Goal: Communication & Community: Ask a question

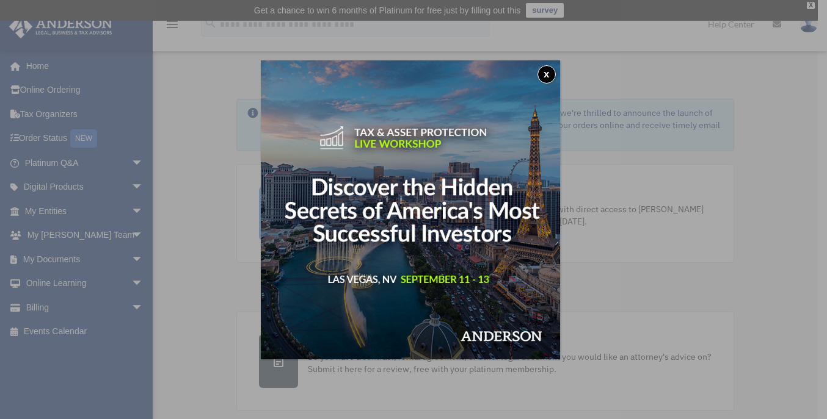
click at [546, 73] on button "x" at bounding box center [546, 74] width 18 height 18
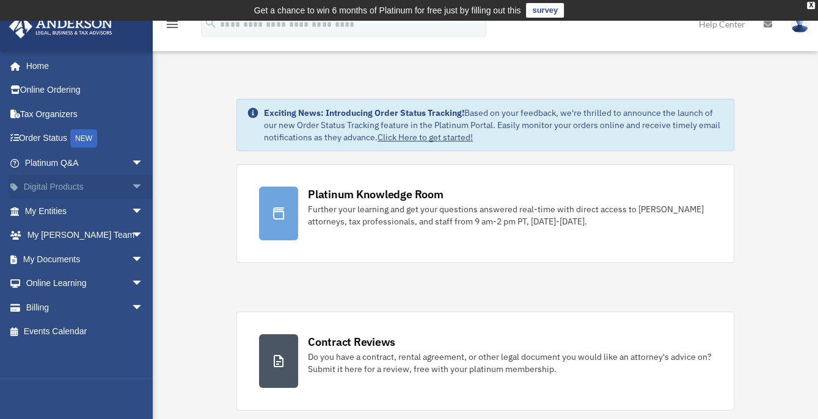
click at [131, 189] on span "arrow_drop_down" at bounding box center [143, 187] width 24 height 25
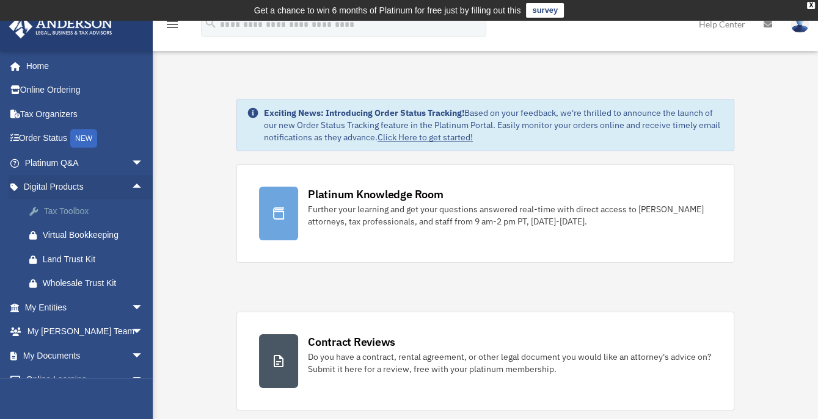
click div "Tax Toolbox"
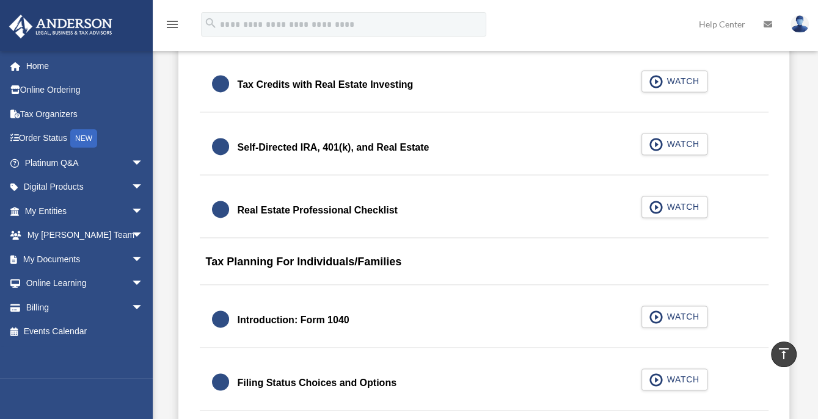
scroll to position [1957, 0]
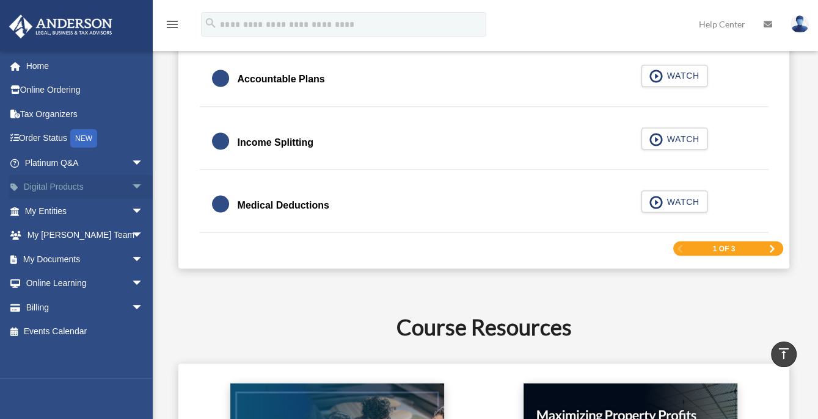
click at [131, 185] on span "arrow_drop_down" at bounding box center [143, 187] width 24 height 25
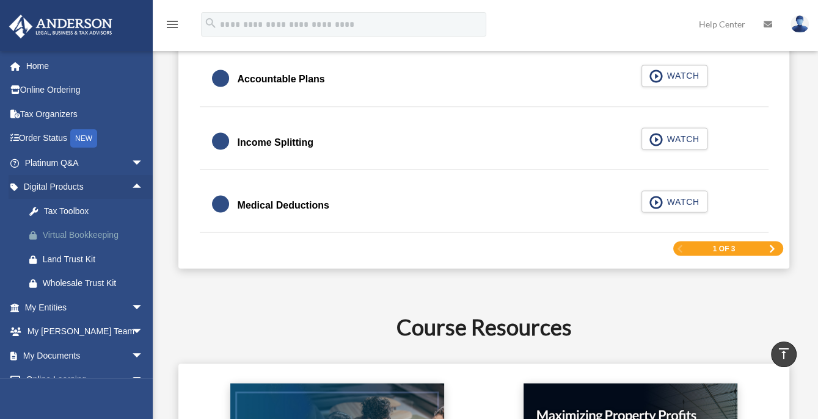
click at [96, 234] on div "Virtual Bookkeeping" at bounding box center [95, 235] width 104 height 15
click at [131, 355] on span "arrow_drop_down" at bounding box center [143, 356] width 24 height 25
click at [131, 355] on span "arrow_drop_up" at bounding box center [143, 356] width 24 height 25
click at [131, 354] on span "arrow_drop_down" at bounding box center [143, 356] width 24 height 25
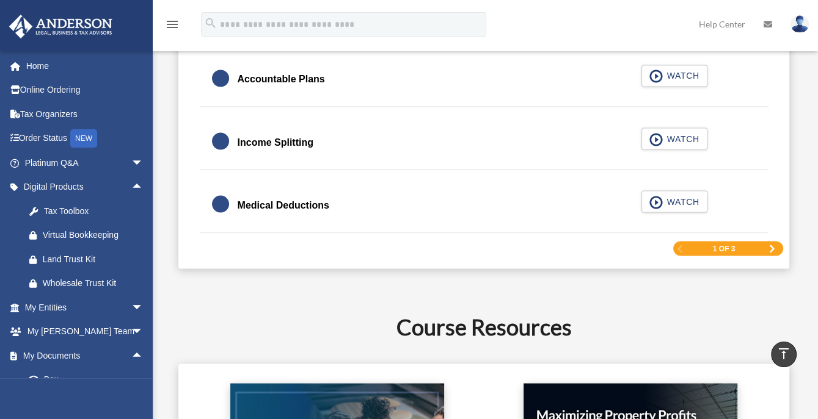
scroll to position [2324, 0]
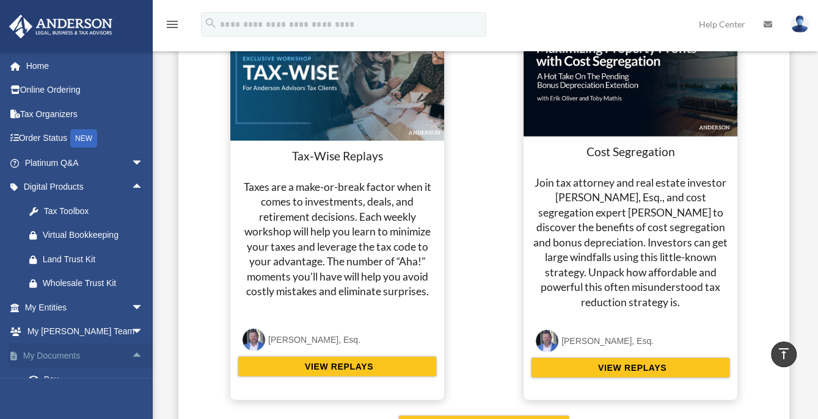
click at [131, 354] on span "arrow_drop_up" at bounding box center [143, 356] width 24 height 25
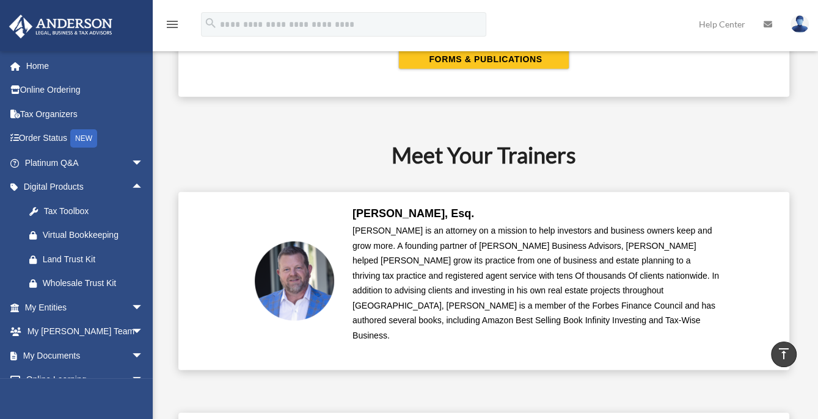
scroll to position [3059, 0]
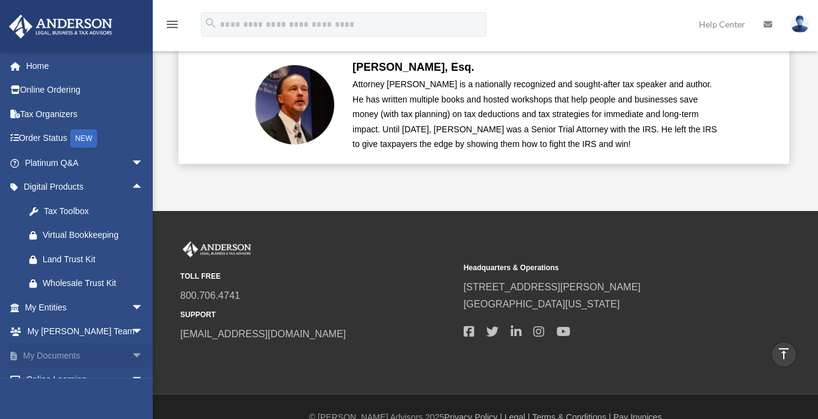
click at [62, 352] on link "My Documents arrow_drop_down" at bounding box center [85, 356] width 153 height 24
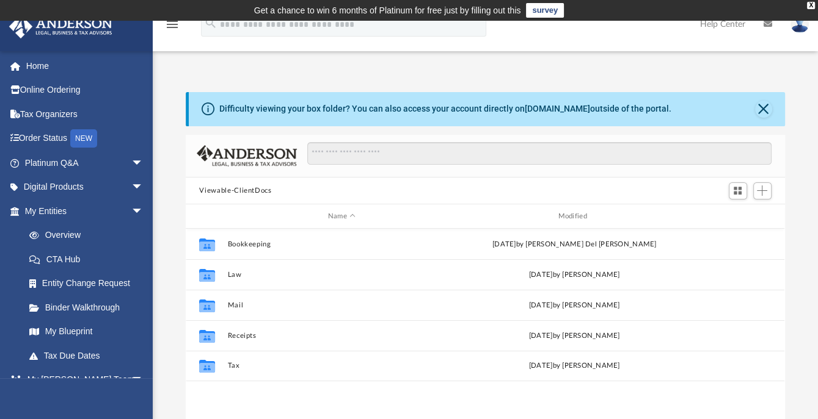
scroll to position [268, 589]
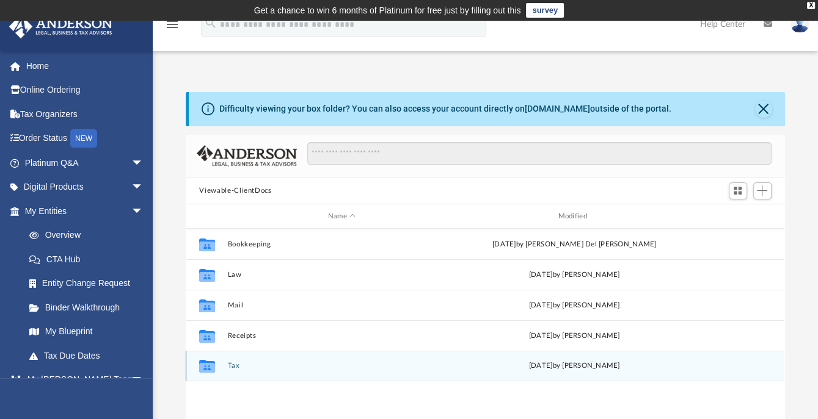
click at [210, 368] on icon "grid" at bounding box center [207, 366] width 16 height 13
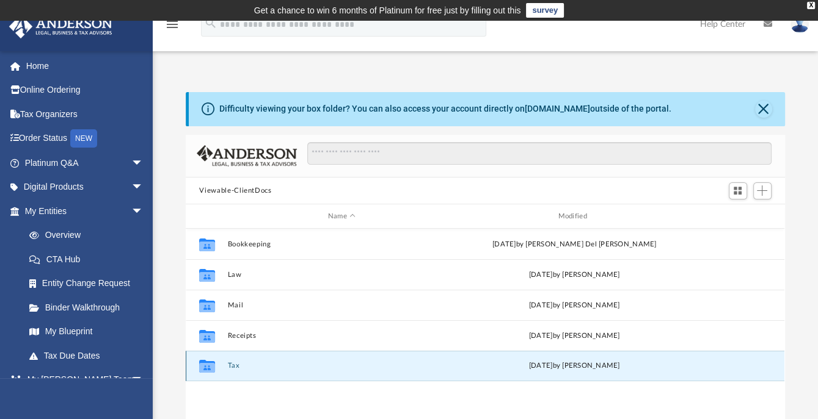
click at [205, 369] on icon "grid" at bounding box center [207, 366] width 16 height 13
click at [210, 369] on icon "grid" at bounding box center [207, 366] width 16 height 13
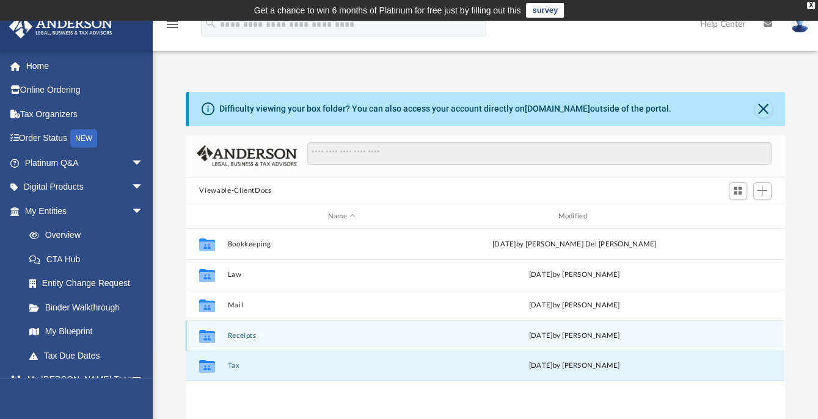
click at [206, 335] on icon "grid" at bounding box center [207, 338] width 16 height 10
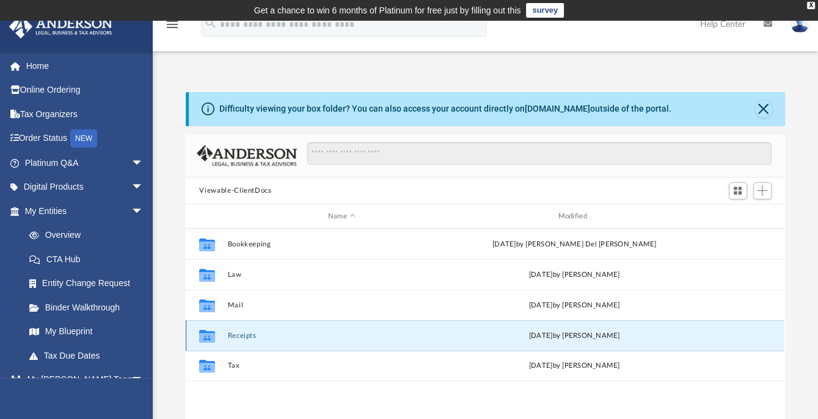
click at [206, 335] on icon "grid" at bounding box center [207, 338] width 16 height 10
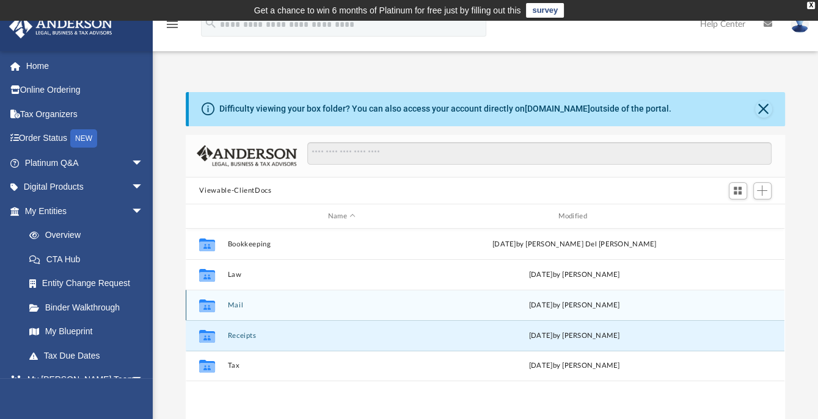
click at [208, 304] on icon "grid" at bounding box center [207, 308] width 16 height 10
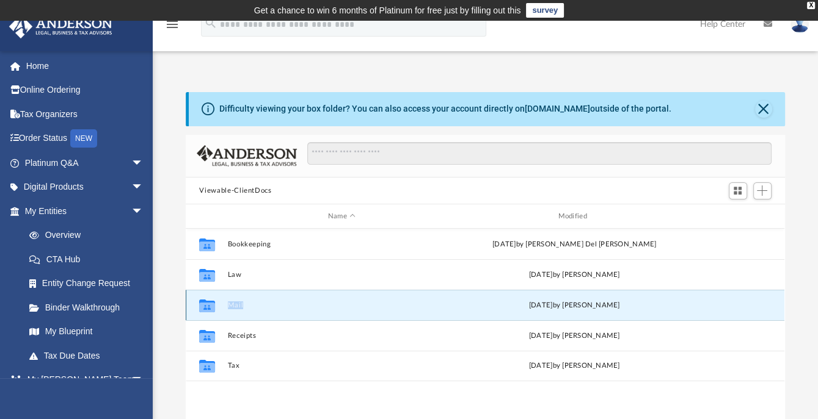
click at [208, 304] on icon "grid" at bounding box center [207, 308] width 16 height 10
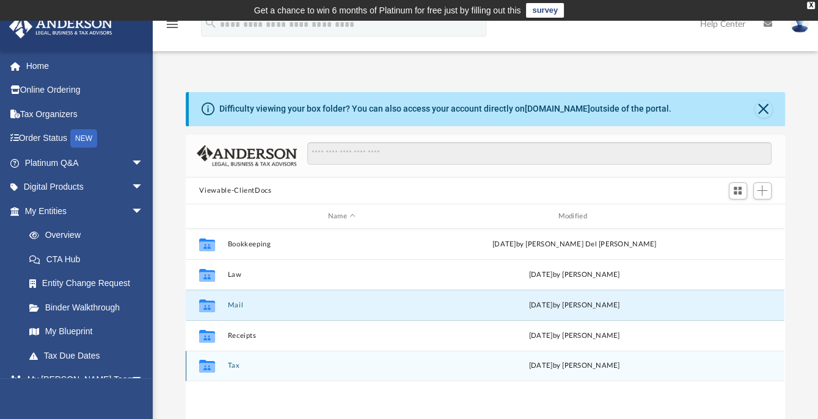
click at [205, 368] on icon "grid" at bounding box center [207, 366] width 16 height 13
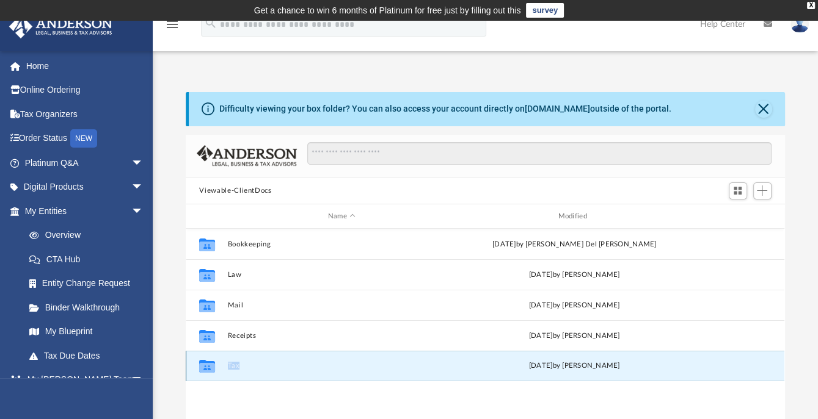
click at [205, 368] on icon "grid" at bounding box center [207, 366] width 16 height 13
click at [45, 65] on link "Home" at bounding box center [85, 66] width 153 height 24
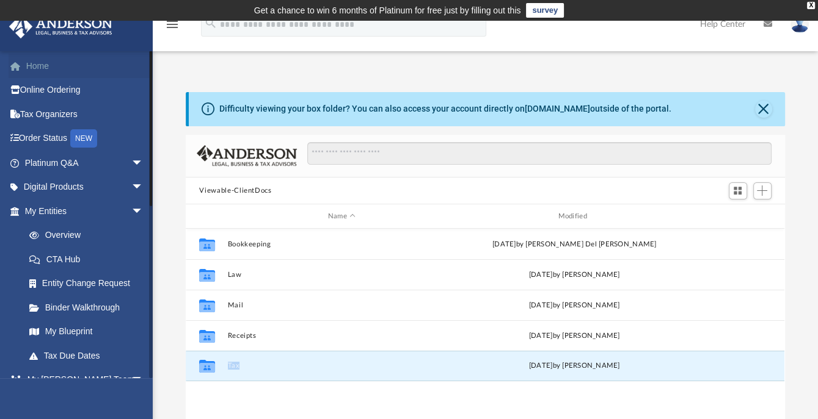
click at [45, 65] on link "Home" at bounding box center [85, 66] width 153 height 24
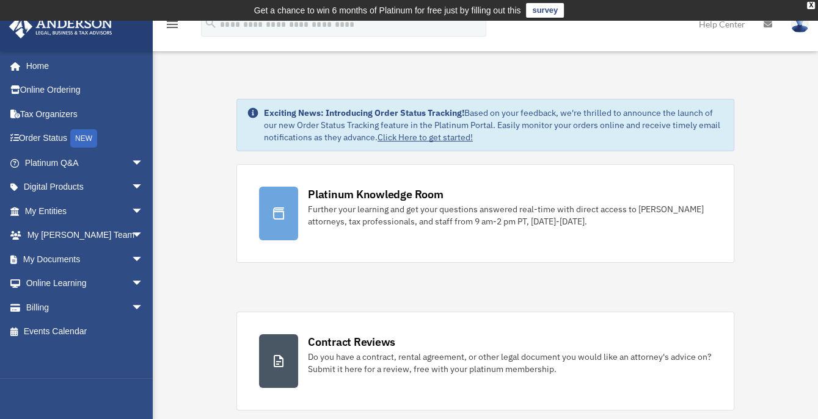
click at [803, 25] on img at bounding box center [799, 24] width 18 height 18
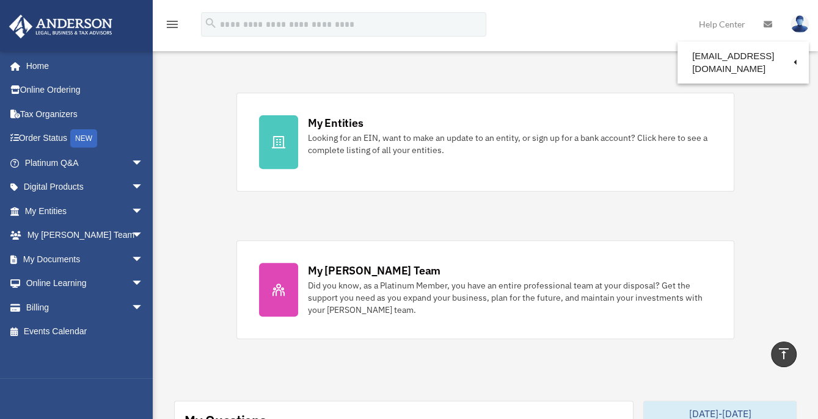
click at [766, 29] on link at bounding box center [767, 24] width 27 height 48
click at [767, 23] on icon at bounding box center [767, 24] width 9 height 9
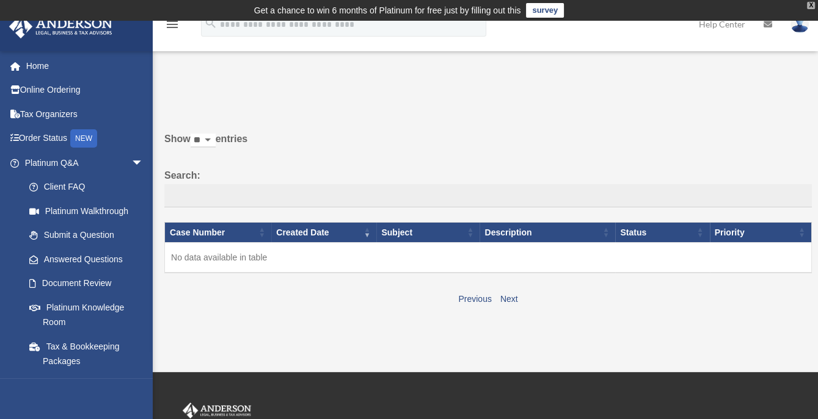
click at [808, 6] on div "X" at bounding box center [811, 5] width 8 height 7
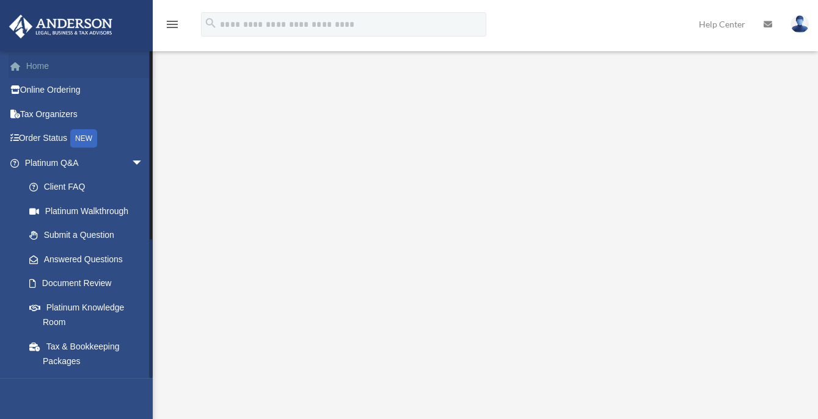
click at [43, 61] on link "Home" at bounding box center [85, 66] width 153 height 24
click at [38, 65] on link "Home" at bounding box center [85, 66] width 153 height 24
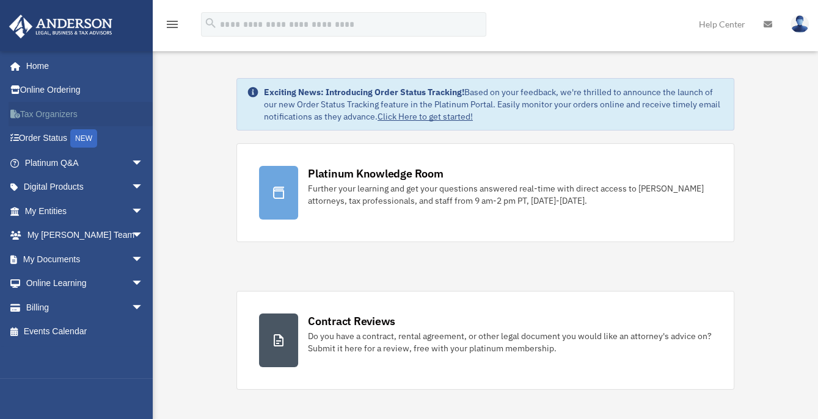
click at [48, 114] on link "Tax Organizers" at bounding box center [85, 114] width 153 height 24
click at [131, 259] on span "arrow_drop_down" at bounding box center [143, 259] width 24 height 25
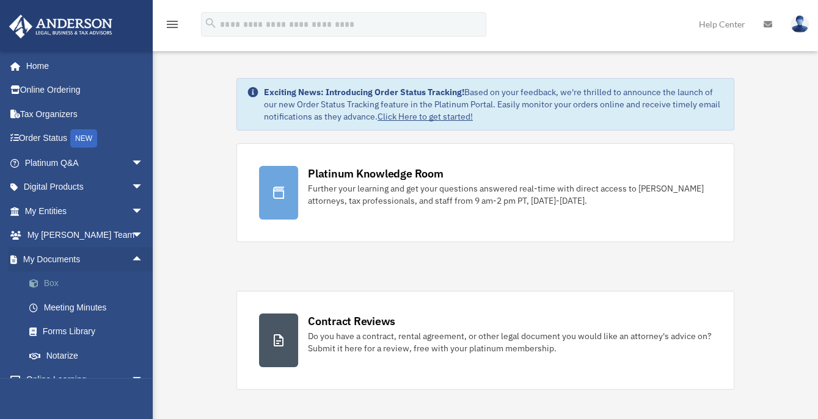
click at [54, 285] on link "Box" at bounding box center [89, 284] width 145 height 24
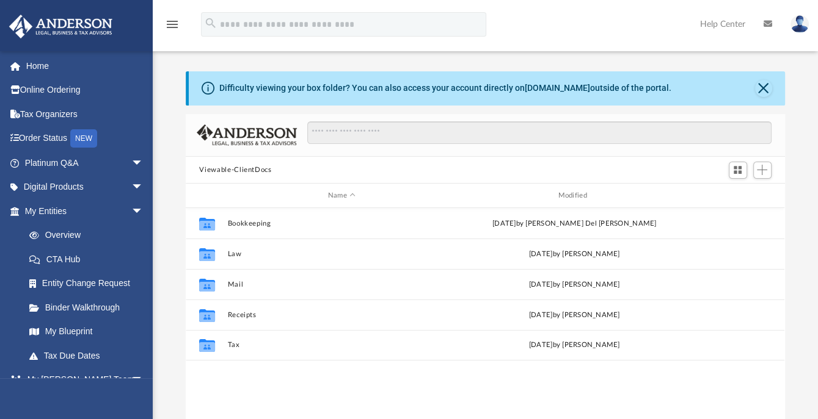
scroll to position [268, 589]
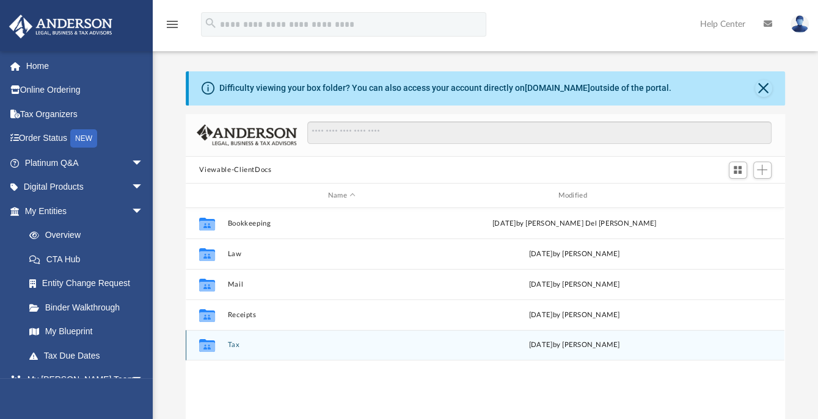
click at [205, 347] on icon "grid" at bounding box center [207, 348] width 16 height 10
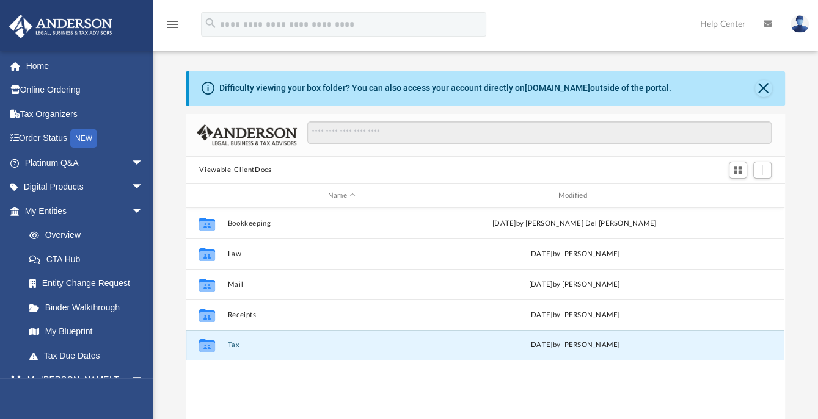
click at [205, 347] on icon "grid" at bounding box center [207, 348] width 16 height 10
click at [201, 348] on icon "grid" at bounding box center [207, 348] width 16 height 10
click at [201, 349] on icon "grid" at bounding box center [207, 348] width 16 height 10
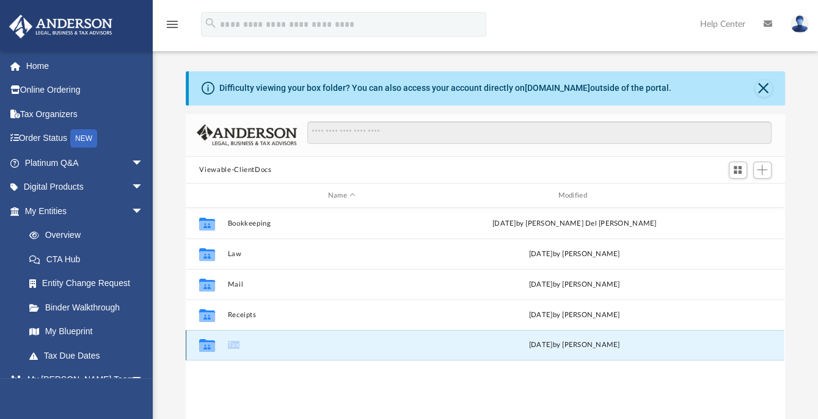
click at [201, 349] on icon "grid" at bounding box center [207, 348] width 16 height 10
click at [738, 174] on span "Switch to Grid View" at bounding box center [737, 170] width 10 height 10
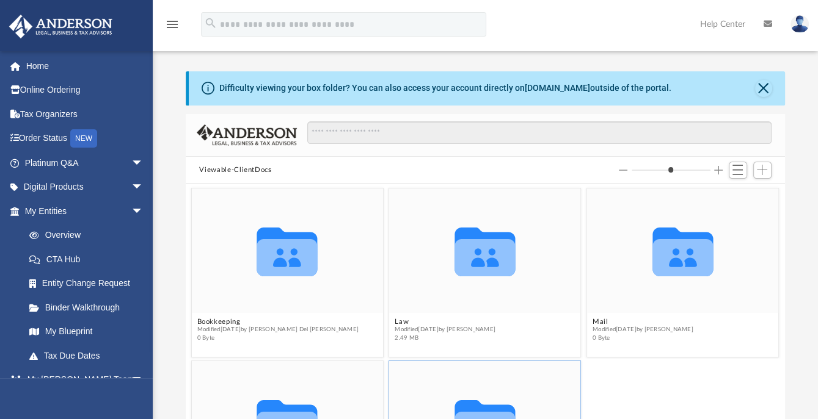
scroll to position [292, 0]
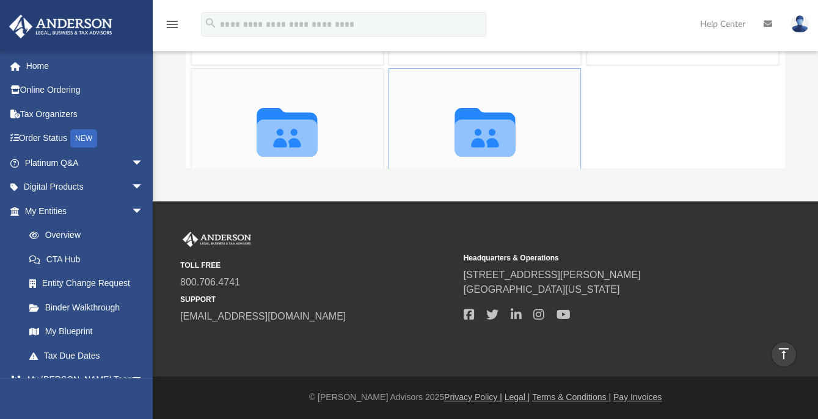
type input "*"
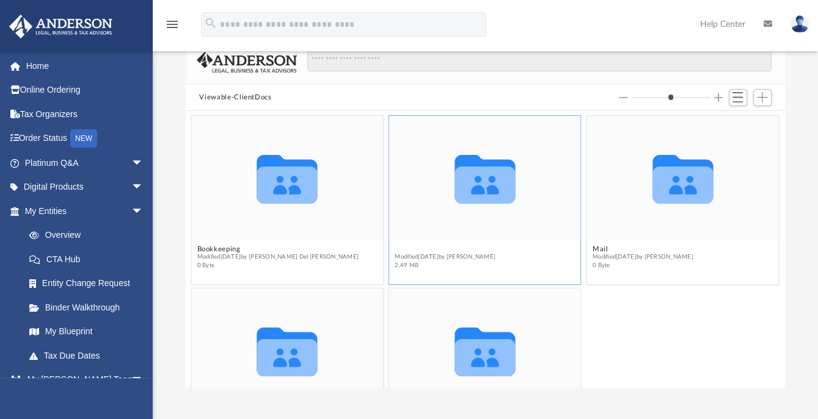
scroll to position [48, 0]
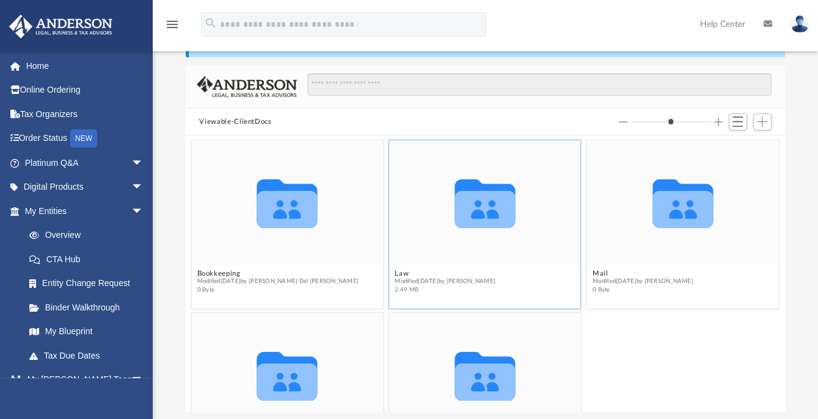
type input "*"
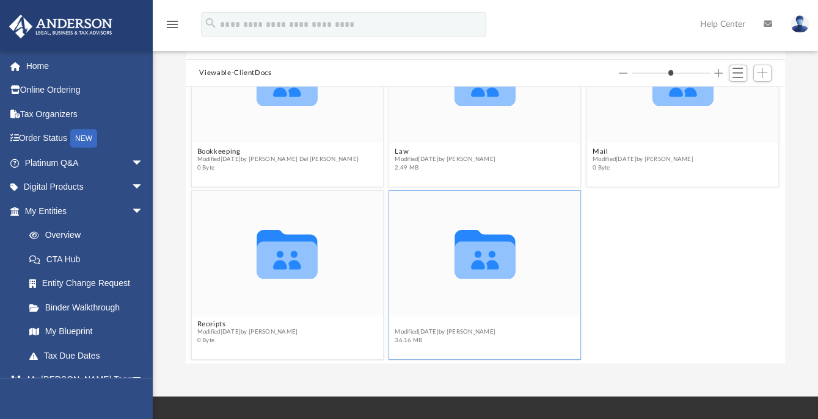
scroll to position [121, 0]
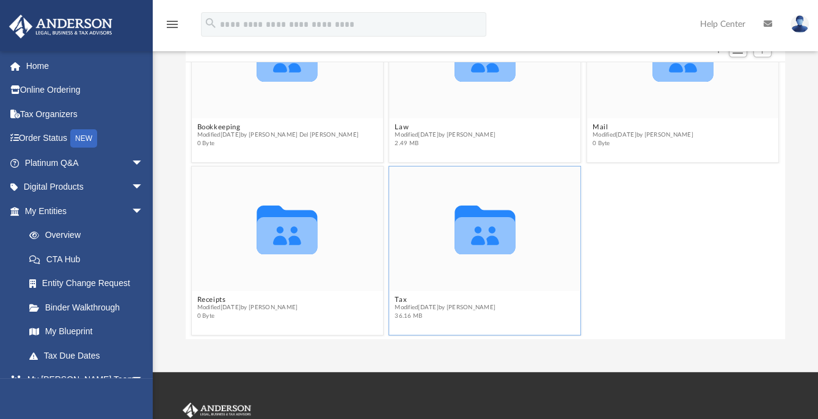
click at [484, 236] on icon "grid" at bounding box center [485, 230] width 60 height 49
click at [482, 229] on icon "grid" at bounding box center [485, 235] width 60 height 37
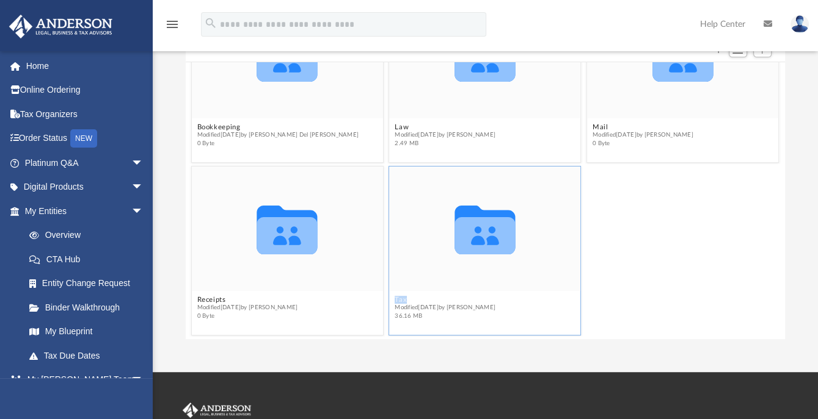
click at [482, 229] on icon "grid" at bounding box center [485, 235] width 60 height 37
click at [481, 218] on icon "grid" at bounding box center [485, 235] width 60 height 37
click at [476, 238] on icon "grid" at bounding box center [485, 230] width 60 height 49
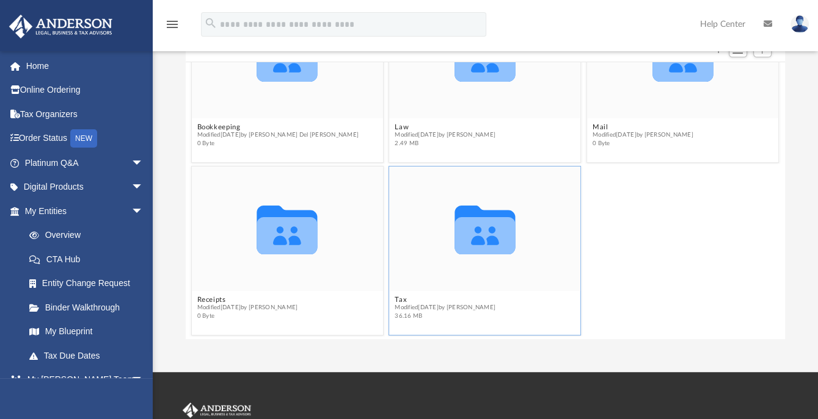
click at [469, 230] on icon "grid" at bounding box center [485, 235] width 60 height 37
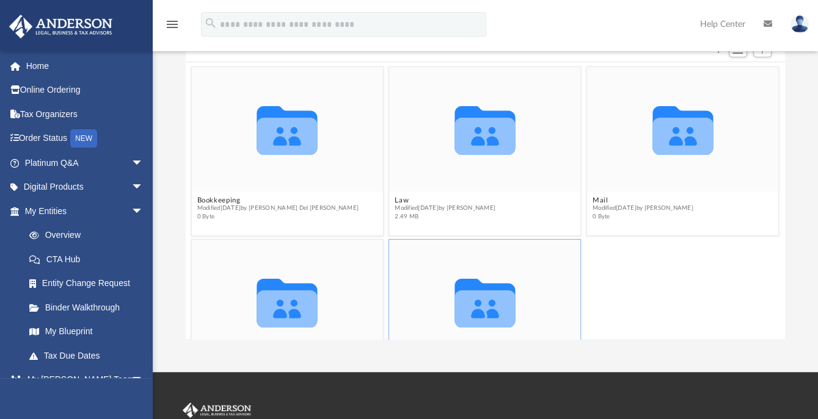
scroll to position [73, 0]
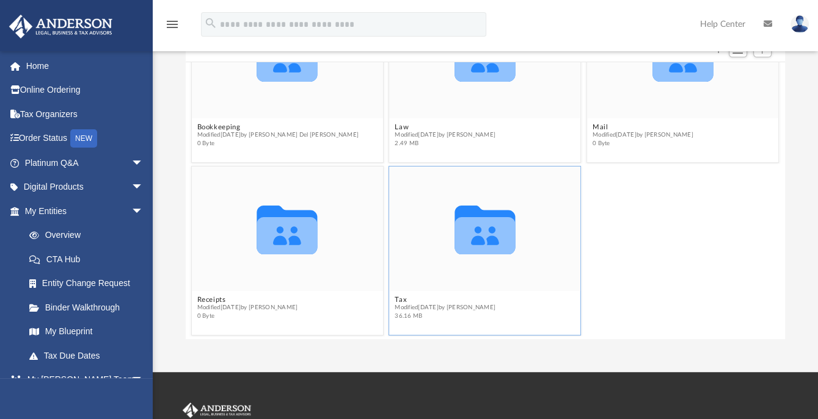
click at [488, 239] on icon "grid" at bounding box center [485, 230] width 60 height 49
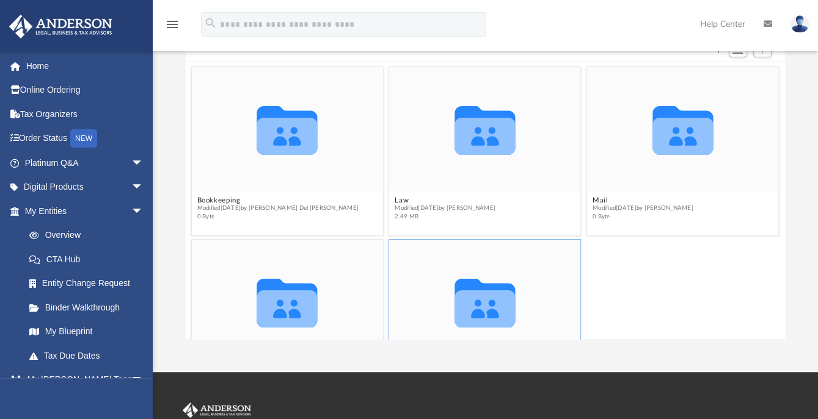
click at [719, 23] on link "Help Center" at bounding box center [722, 24] width 63 height 48
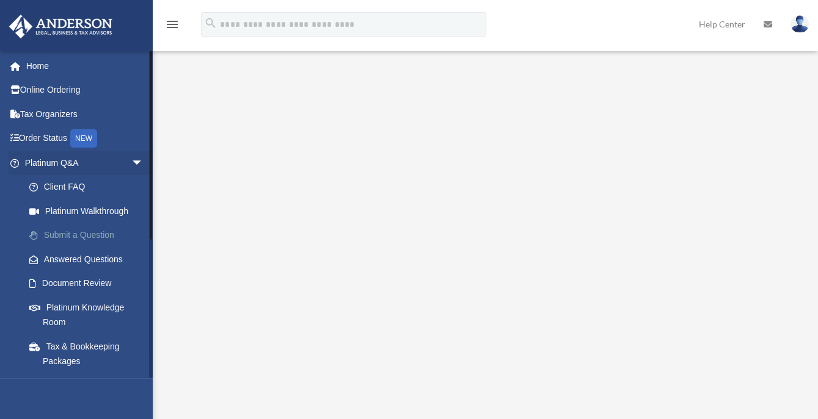
click at [79, 238] on link "Submit a Question" at bounding box center [89, 235] width 145 height 24
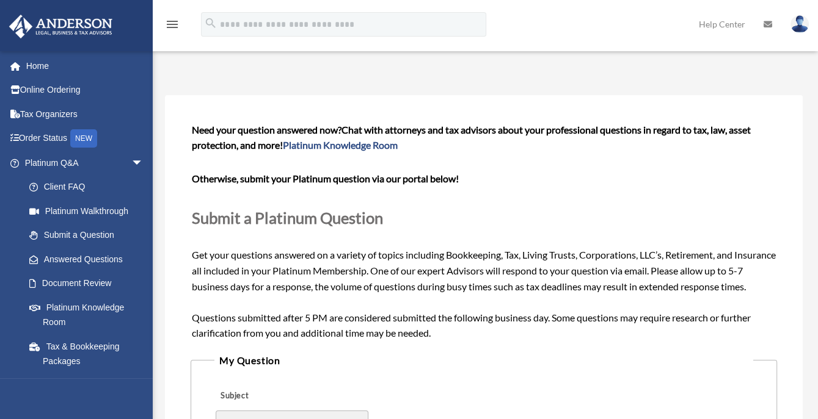
scroll to position [367, 0]
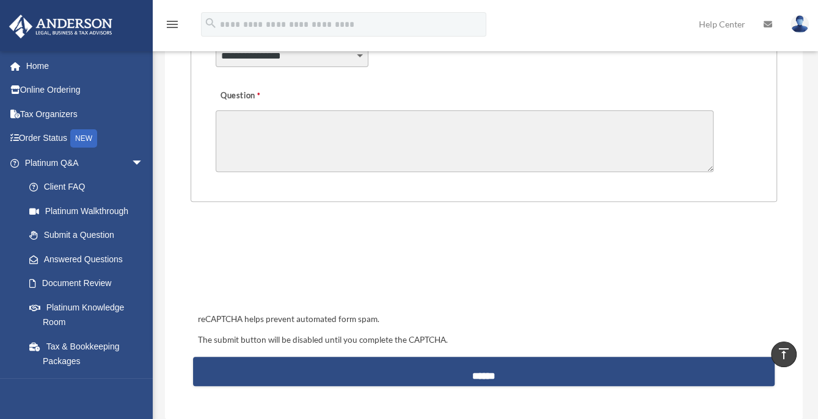
click at [359, 55] on select "**********" at bounding box center [292, 55] width 153 height 23
select select "******"
click at [216, 44] on select "**********" at bounding box center [292, 55] width 153 height 23
click at [235, 123] on textarea "Question" at bounding box center [465, 142] width 498 height 62
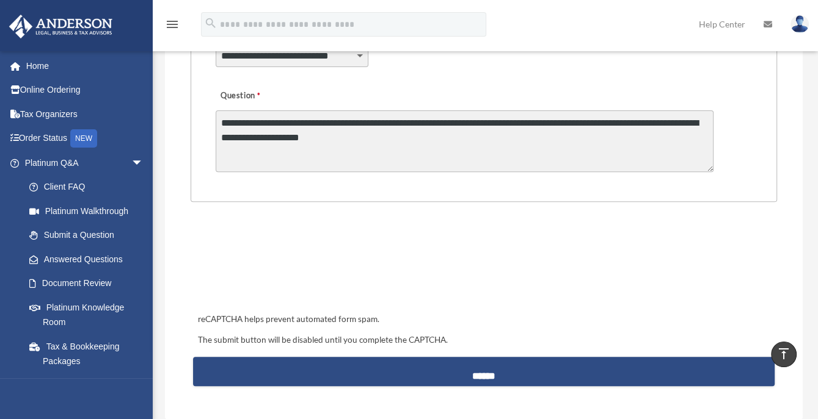
type textarea "**********"
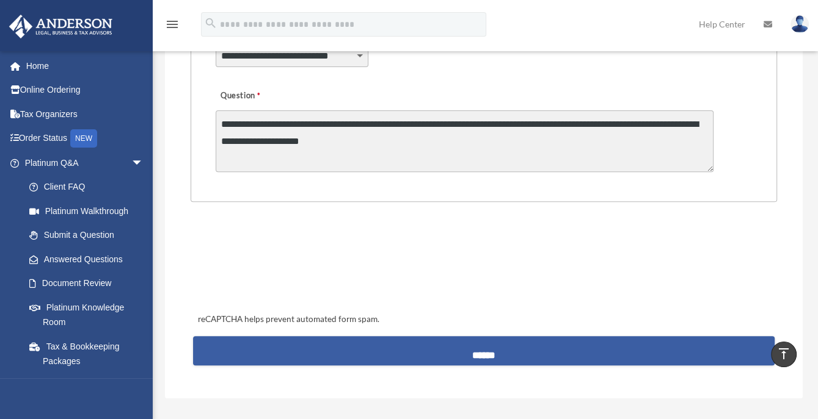
click at [385, 347] on input "******" at bounding box center [484, 350] width 582 height 29
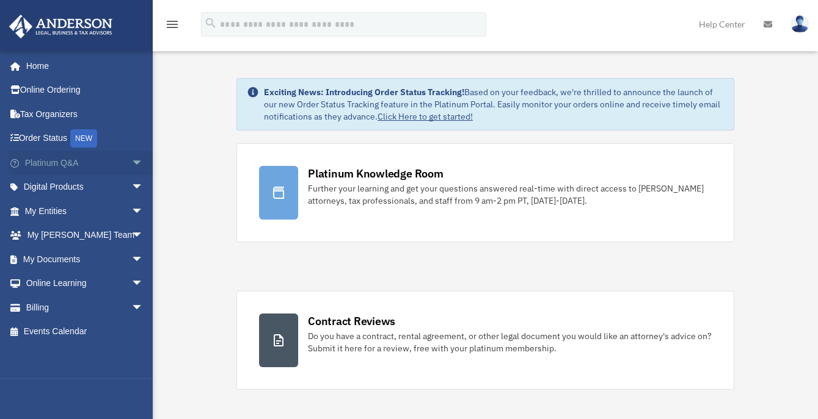
click at [131, 162] on span "arrow_drop_down" at bounding box center [143, 163] width 24 height 25
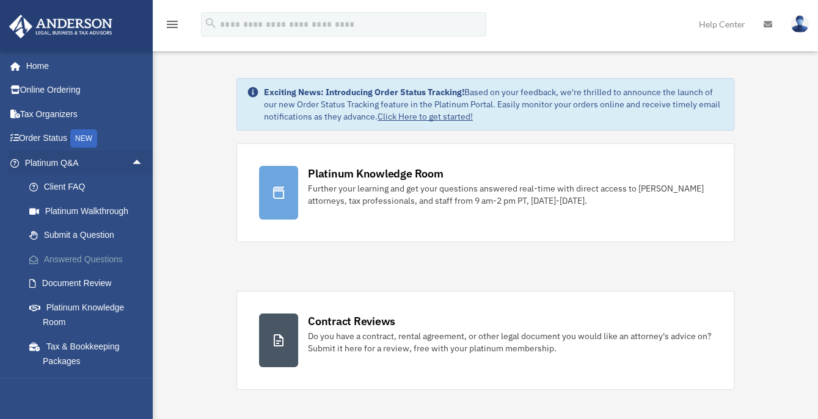
click at [70, 259] on link "Answered Questions" at bounding box center [89, 259] width 145 height 24
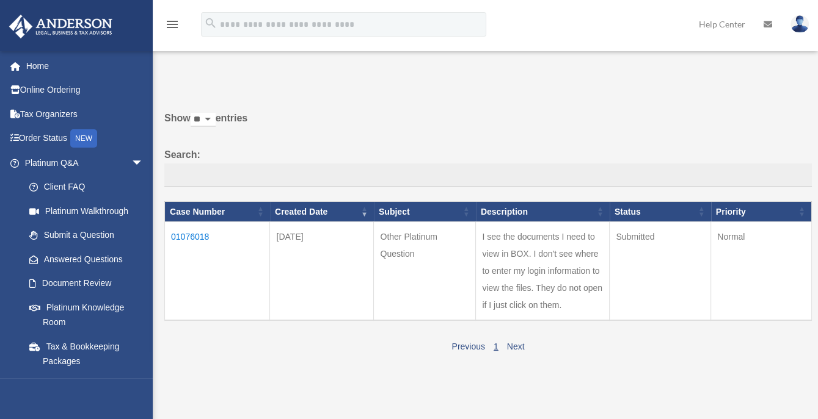
click at [197, 87] on div "Do you really want to log out? Yes No Show ** ** ** *** entries Search: Case Nu…" at bounding box center [484, 211] width 656 height 287
click at [67, 283] on link "Document Review" at bounding box center [89, 284] width 145 height 24
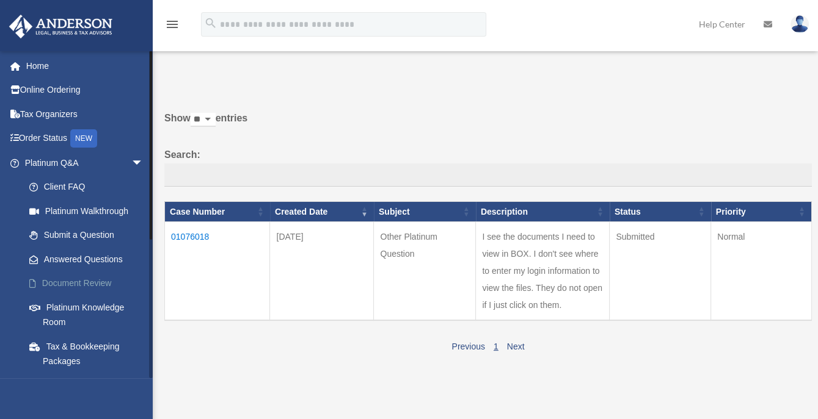
click at [67, 283] on link "Document Review" at bounding box center [89, 284] width 145 height 24
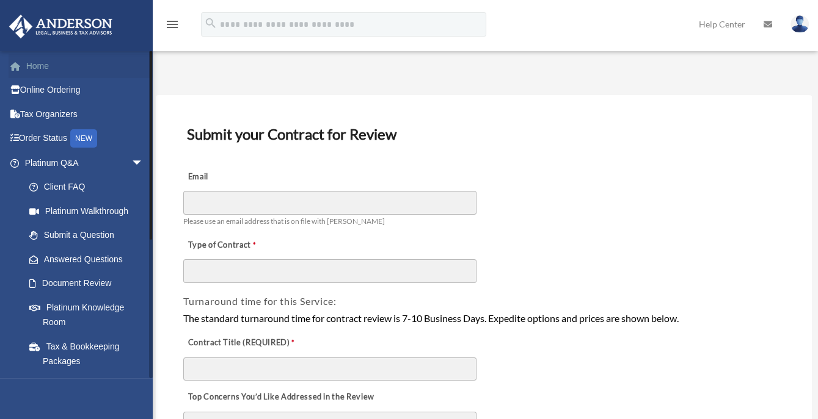
click at [38, 63] on link "Home" at bounding box center [85, 66] width 153 height 24
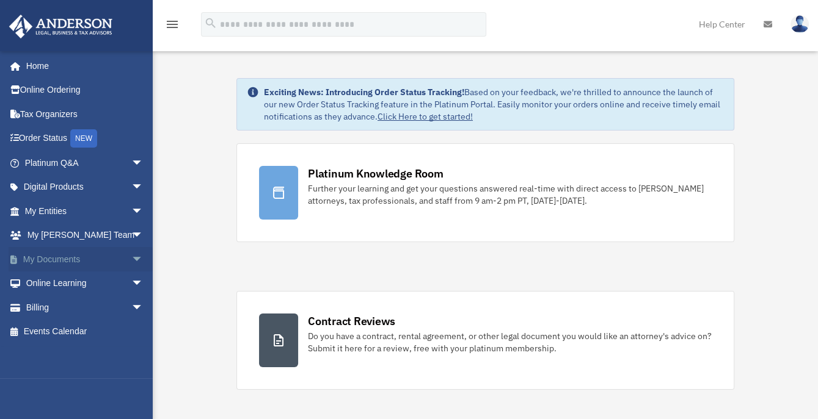
click at [131, 259] on span "arrow_drop_down" at bounding box center [143, 259] width 24 height 25
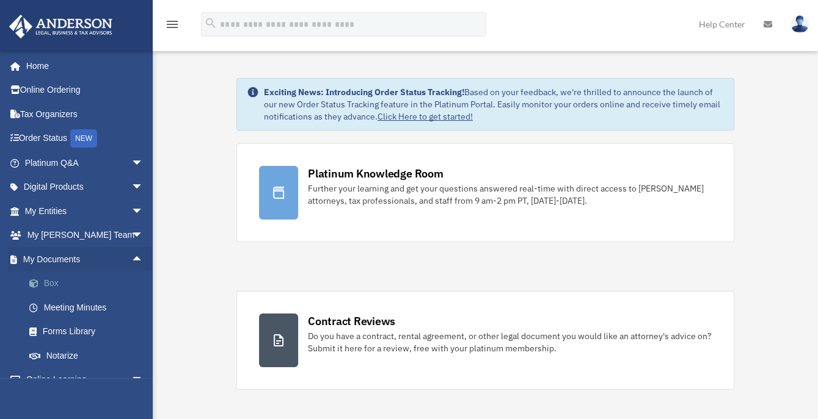
click at [47, 281] on link "Box" at bounding box center [89, 284] width 145 height 24
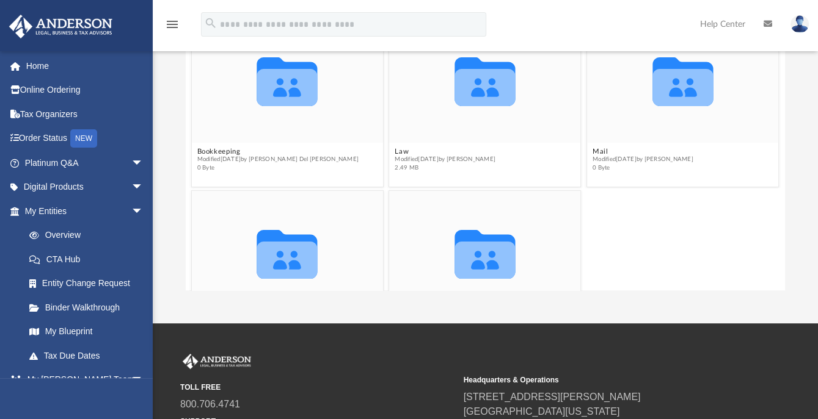
scroll to position [195, 0]
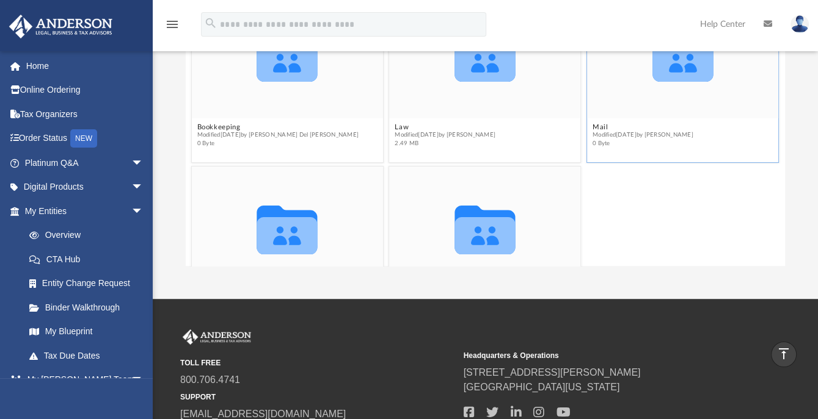
click at [673, 71] on icon "grid" at bounding box center [683, 57] width 60 height 49
click at [42, 70] on link "Home" at bounding box center [85, 66] width 153 height 24
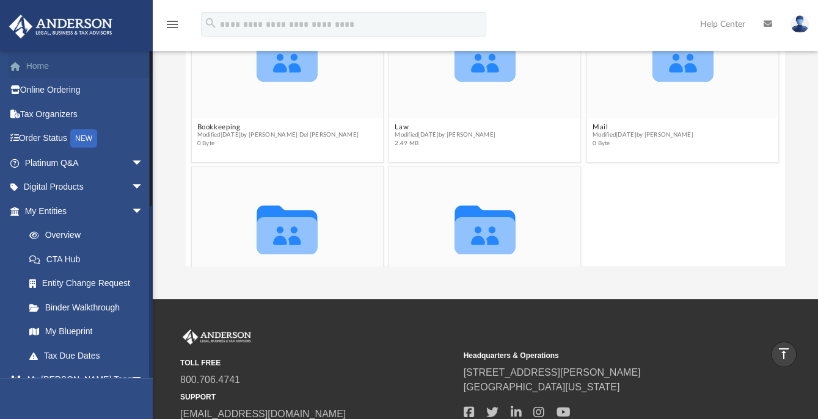
click at [42, 70] on link "Home" at bounding box center [85, 66] width 153 height 24
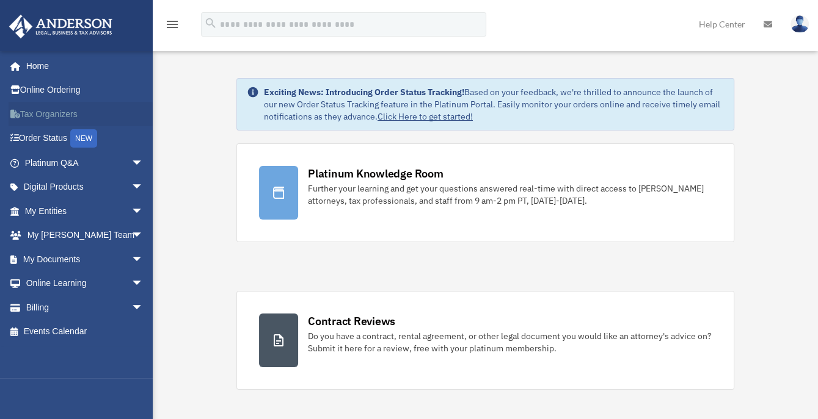
click at [115, 112] on link "Tax Organizers" at bounding box center [85, 114] width 153 height 24
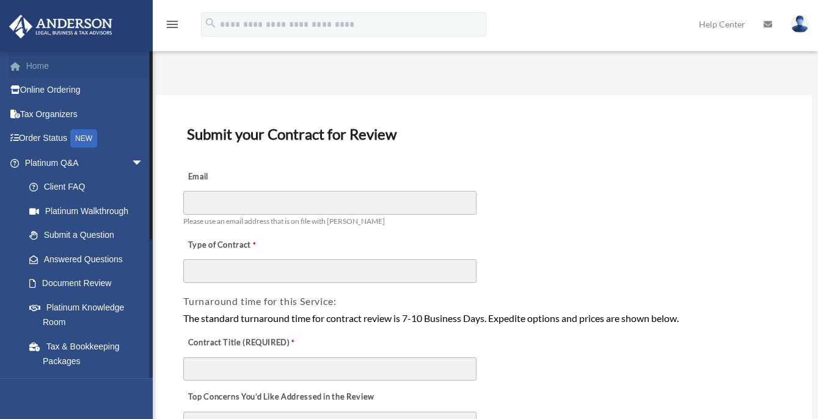
click at [37, 66] on link "Home" at bounding box center [85, 66] width 153 height 24
click at [38, 67] on link "Home" at bounding box center [85, 66] width 153 height 24
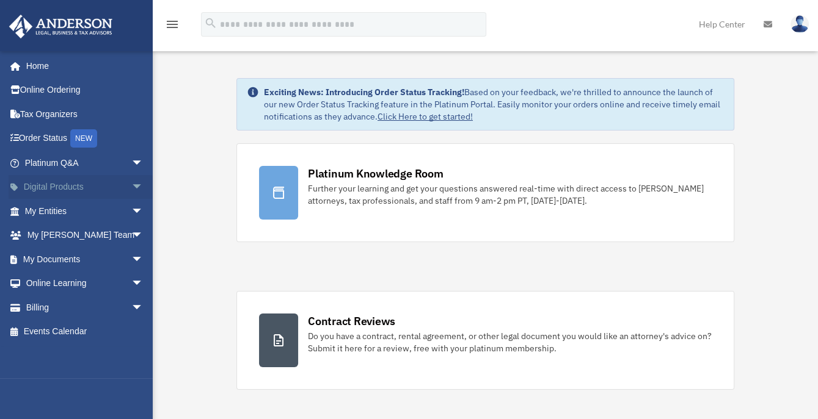
click at [131, 186] on span "arrow_drop_down" at bounding box center [143, 187] width 24 height 25
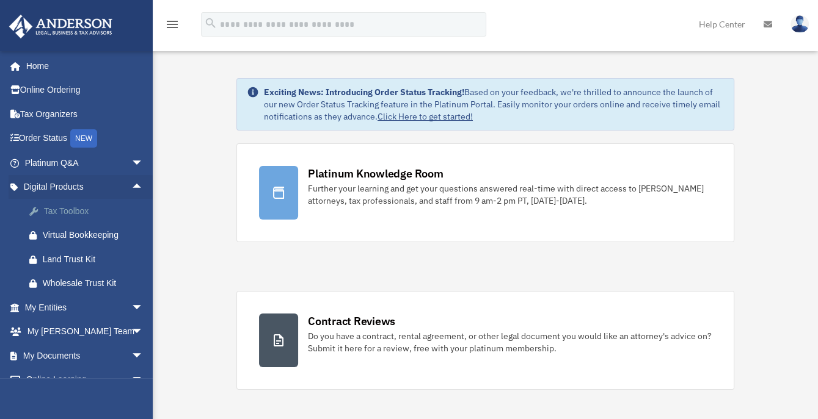
click at [76, 212] on div "Tax Toolbox" at bounding box center [95, 211] width 104 height 15
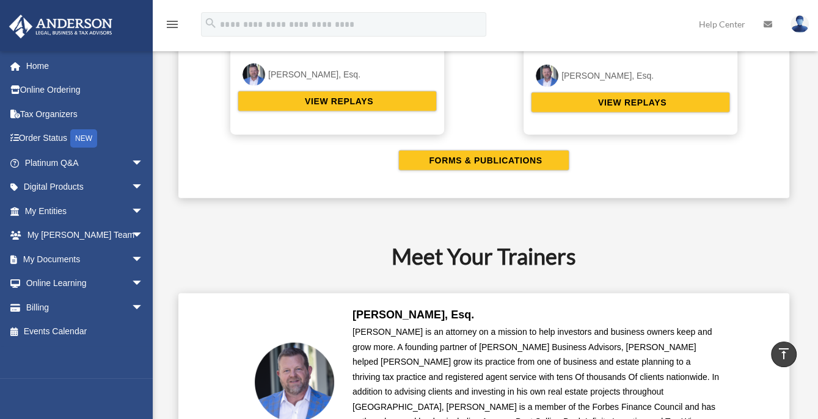
scroll to position [2936, 0]
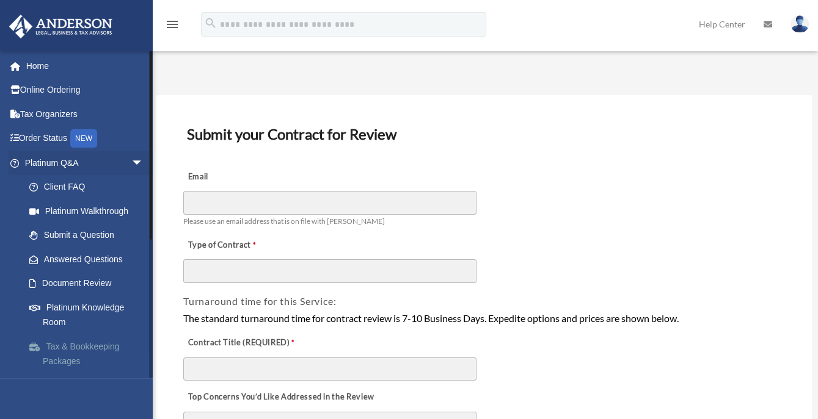
click at [59, 348] on link "Tax & Bookkeeping Packages" at bounding box center [89, 354] width 145 height 39
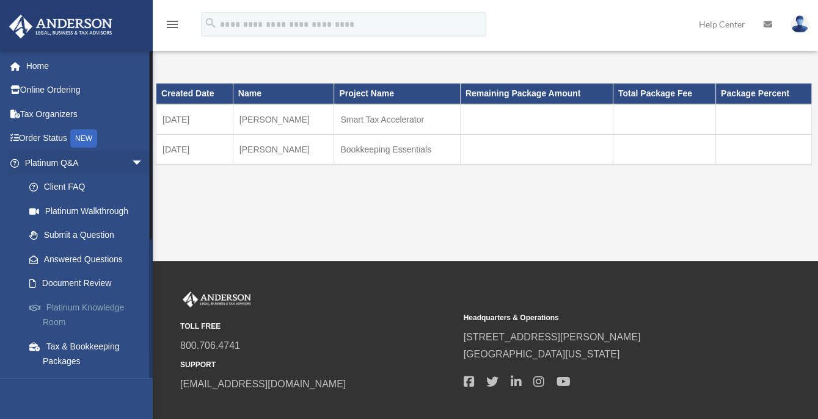
click at [131, 305] on link "Platinum Knowledge Room" at bounding box center [89, 315] width 145 height 39
click at [29, 63] on link "Home" at bounding box center [85, 66] width 153 height 24
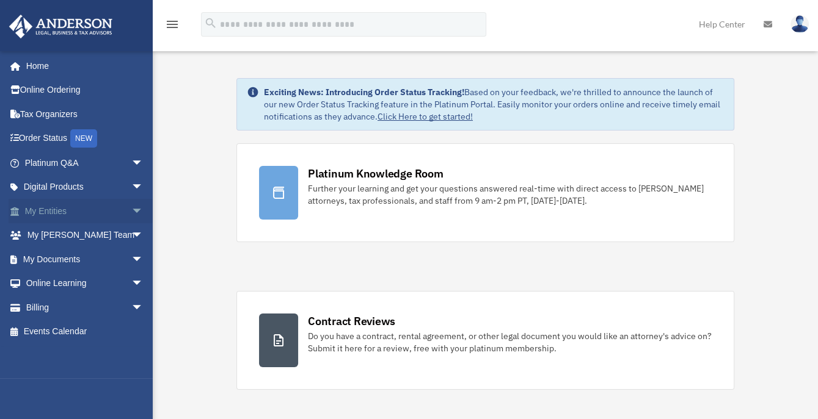
click at [131, 209] on span "arrow_drop_down" at bounding box center [143, 211] width 24 height 25
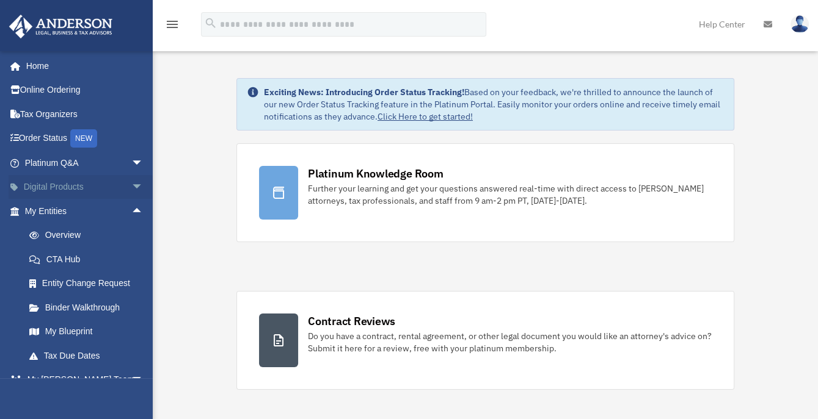
click at [131, 186] on span "arrow_drop_down" at bounding box center [143, 187] width 24 height 25
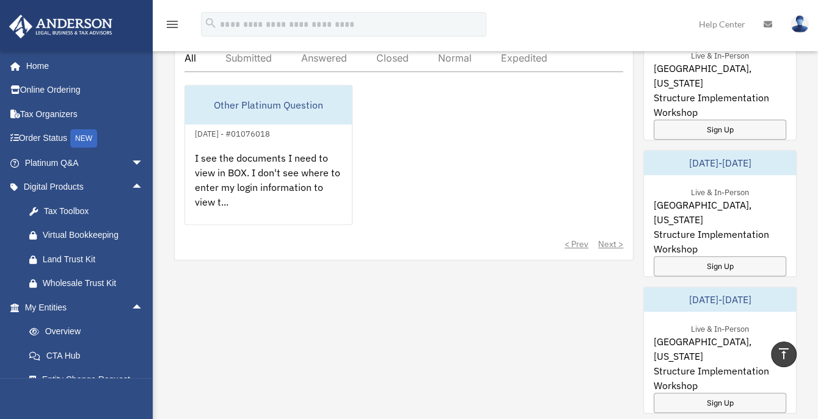
scroll to position [1101, 0]
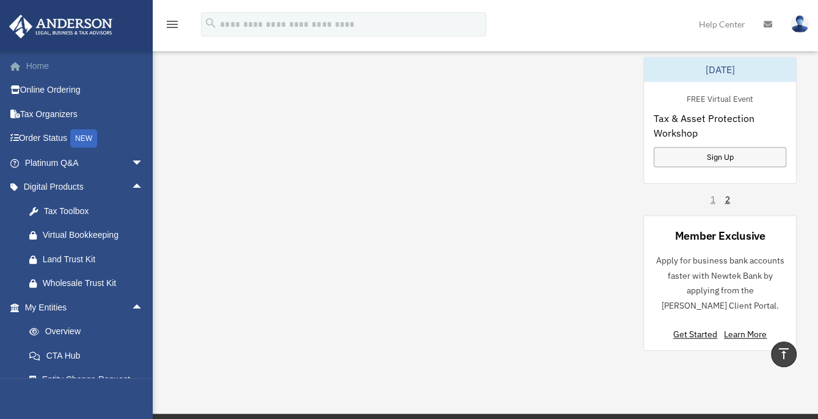
click at [40, 66] on link "Home" at bounding box center [85, 66] width 153 height 24
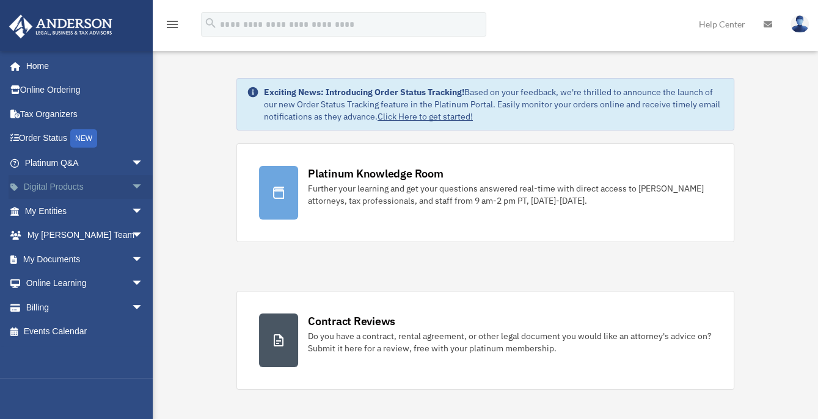
click at [131, 183] on span "arrow_drop_down" at bounding box center [143, 187] width 24 height 25
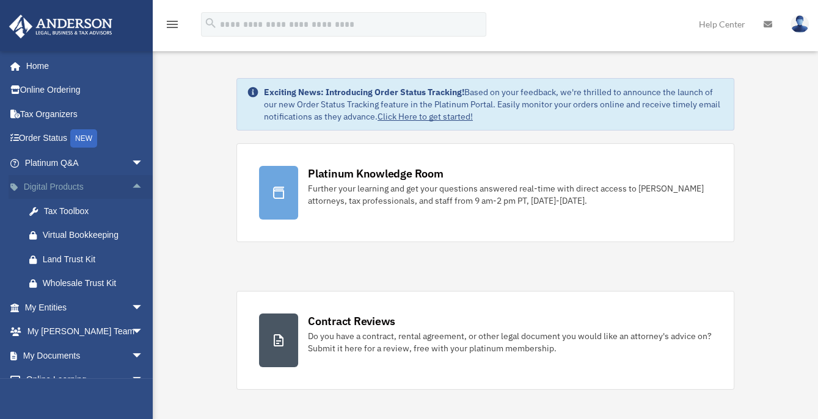
click at [131, 183] on span "arrow_drop_up" at bounding box center [143, 187] width 24 height 25
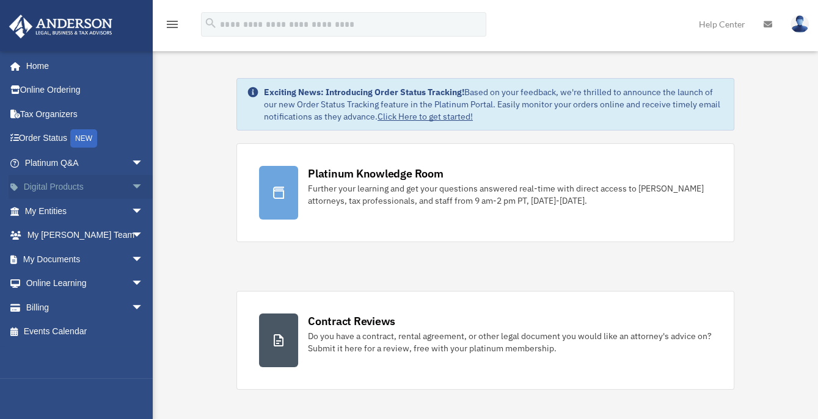
click at [131, 183] on span "arrow_drop_down" at bounding box center [143, 187] width 24 height 25
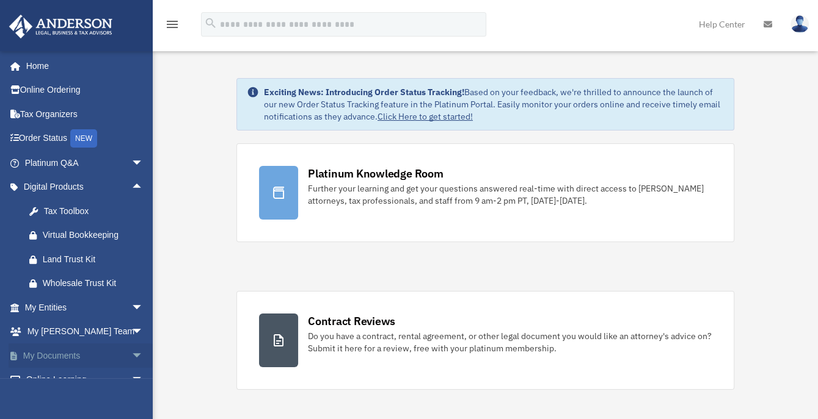
click at [131, 350] on span "arrow_drop_down" at bounding box center [143, 356] width 24 height 25
click at [28, 66] on link "Home" at bounding box center [85, 66] width 153 height 24
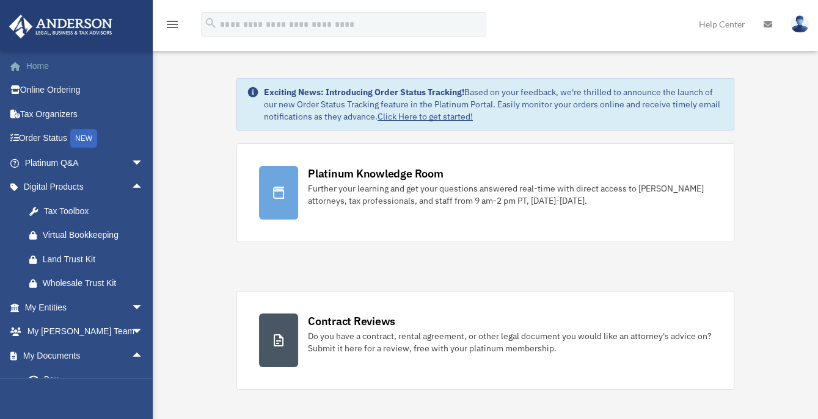
click at [28, 66] on link "Home" at bounding box center [85, 66] width 153 height 24
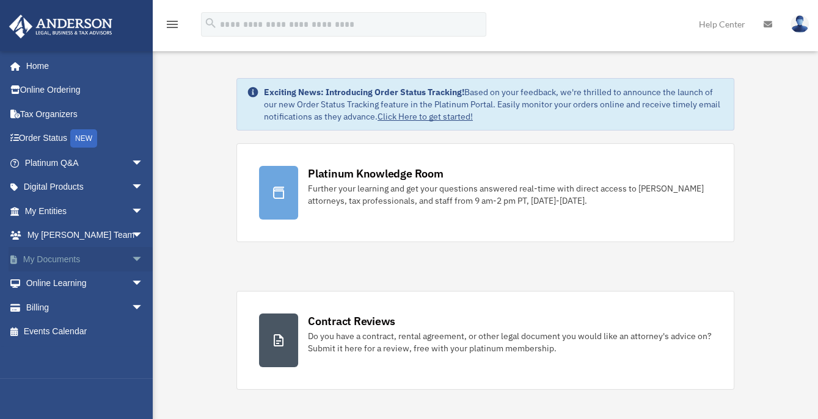
click at [131, 259] on span "arrow_drop_down" at bounding box center [143, 259] width 24 height 25
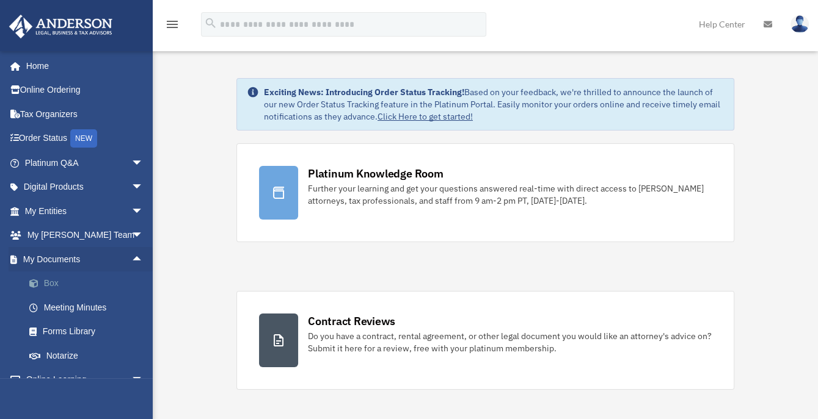
click at [44, 286] on link "Box" at bounding box center [89, 284] width 145 height 24
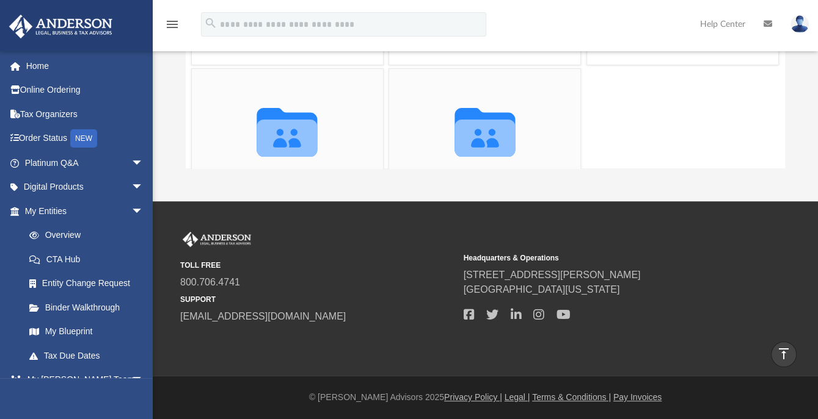
scroll to position [73, 0]
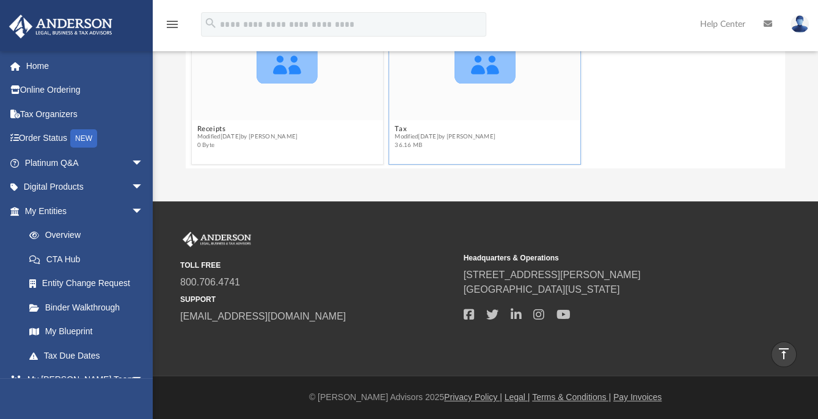
click at [481, 78] on icon "grid" at bounding box center [485, 64] width 60 height 37
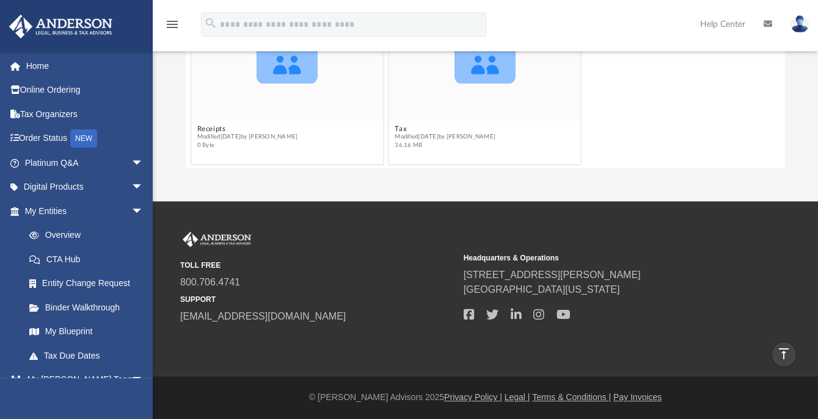
drag, startPoint x: 824, startPoint y: 137, endPoint x: 700, endPoint y: 109, distance: 127.1
click at [700, 109] on div "Collaborated Folder Receipts Modified Tue Apr 8 2025 by Charles Rogler 0 Byte C…" at bounding box center [485, 80] width 593 height 175
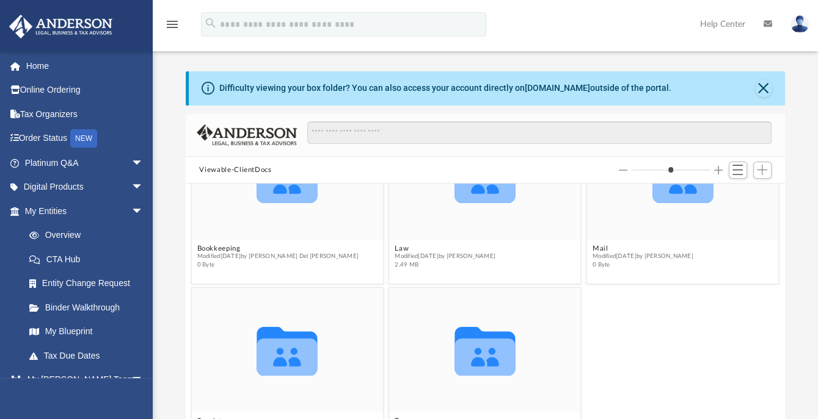
click at [797, 30] on img at bounding box center [799, 24] width 18 height 18
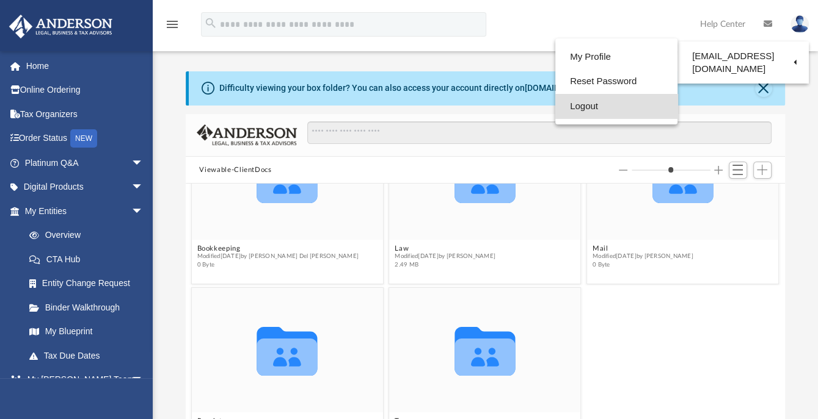
click at [590, 108] on link "Logout" at bounding box center [616, 106] width 122 height 25
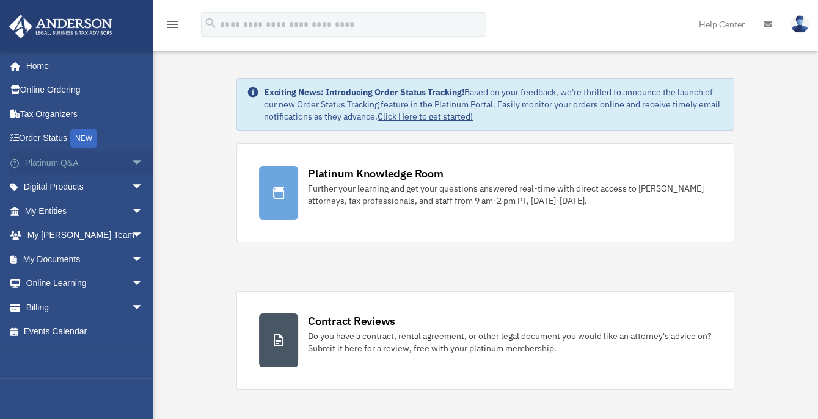
click at [131, 164] on span "arrow_drop_down" at bounding box center [143, 163] width 24 height 25
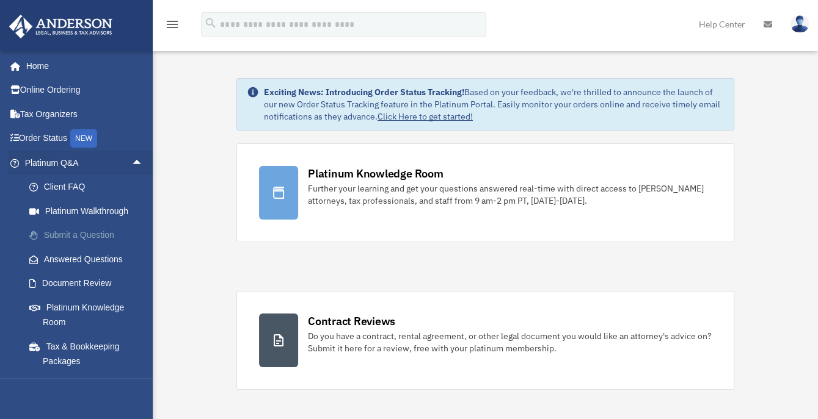
click at [92, 234] on link "Submit a Question" at bounding box center [89, 235] width 145 height 24
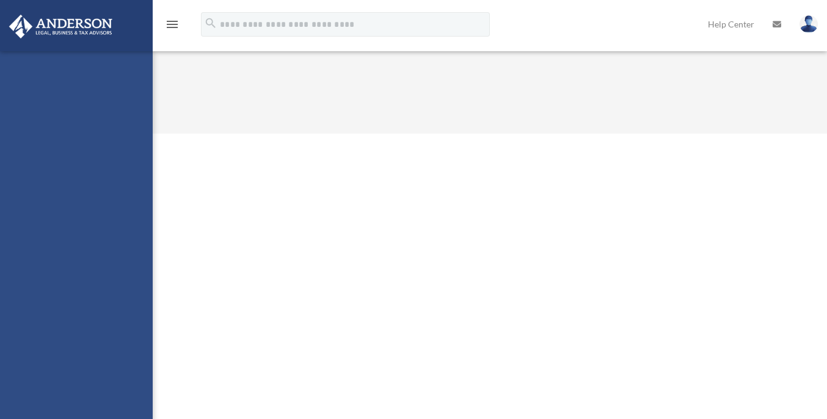
click at [92, 234] on div "[EMAIL_ADDRESS][DOMAIN_NAME] Sign Out [EMAIL_ADDRESS][DOMAIN_NAME] Home Online …" at bounding box center [76, 260] width 153 height 419
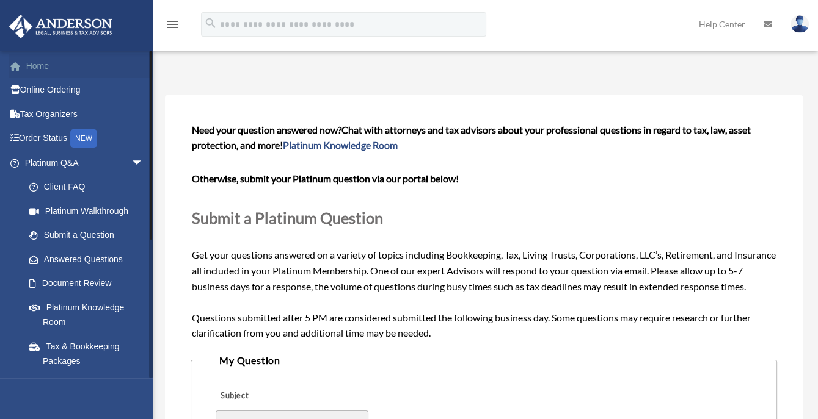
click at [34, 64] on link "Home" at bounding box center [85, 66] width 153 height 24
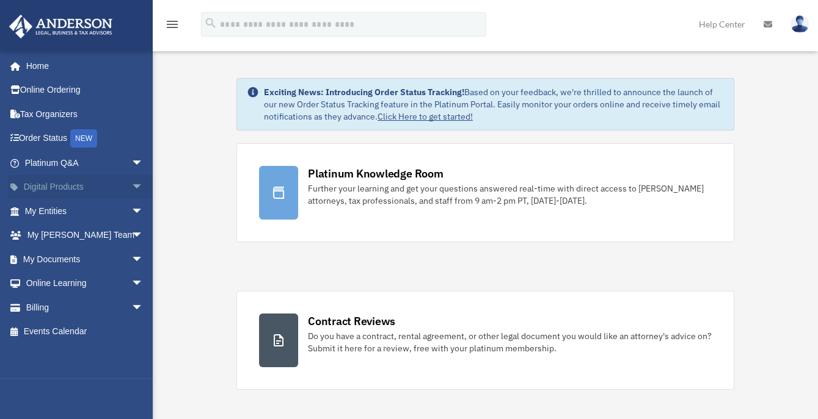
click at [131, 184] on span "arrow_drop_down" at bounding box center [143, 187] width 24 height 25
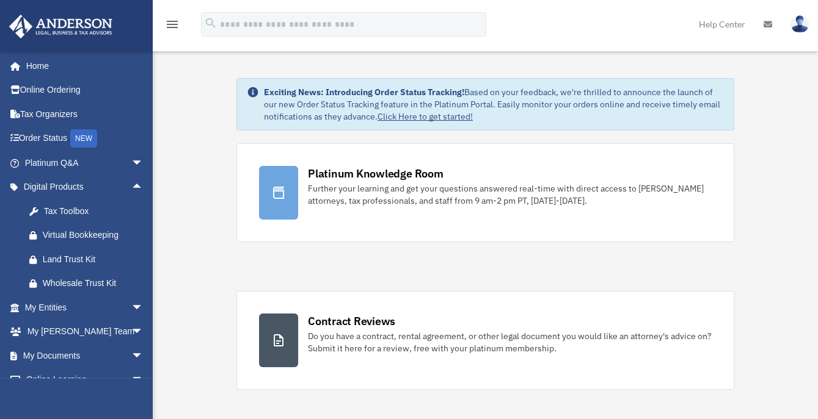
scroll to position [367, 0]
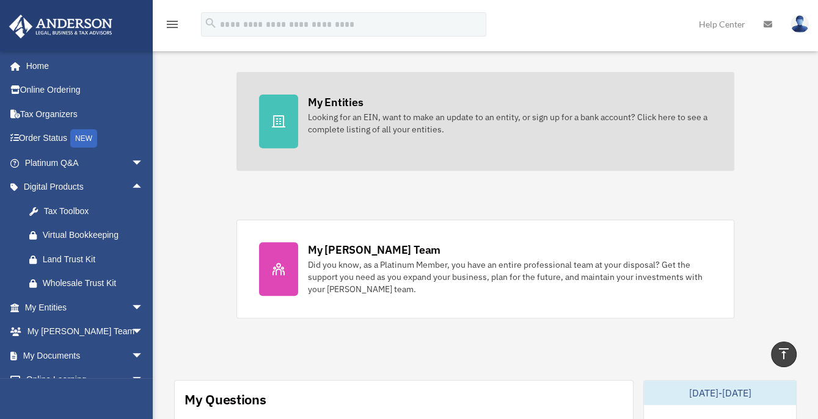
click at [440, 147] on link "My Entities Looking for an EIN, want to make an update to an entity, or sign up…" at bounding box center [485, 121] width 498 height 99
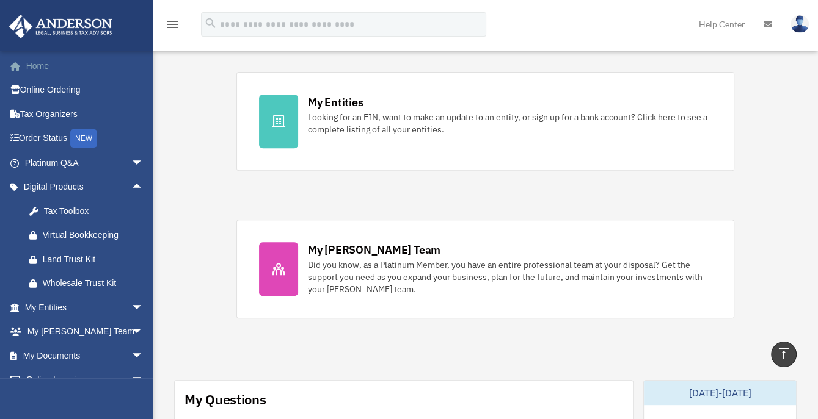
click at [35, 65] on link "Home" at bounding box center [85, 66] width 153 height 24
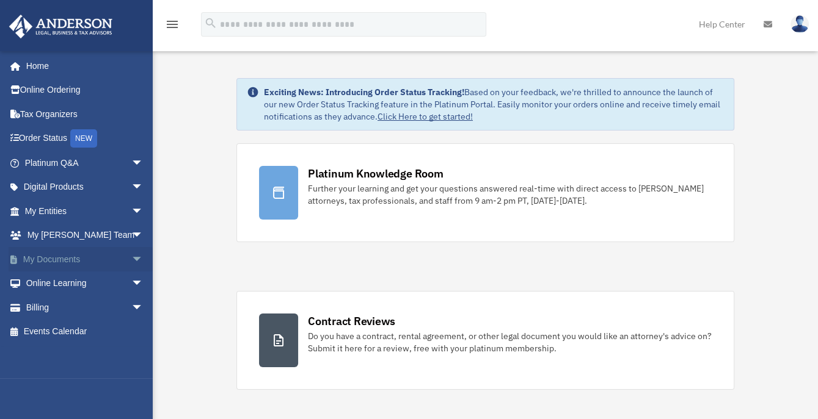
click at [131, 258] on span "arrow_drop_down" at bounding box center [143, 259] width 24 height 25
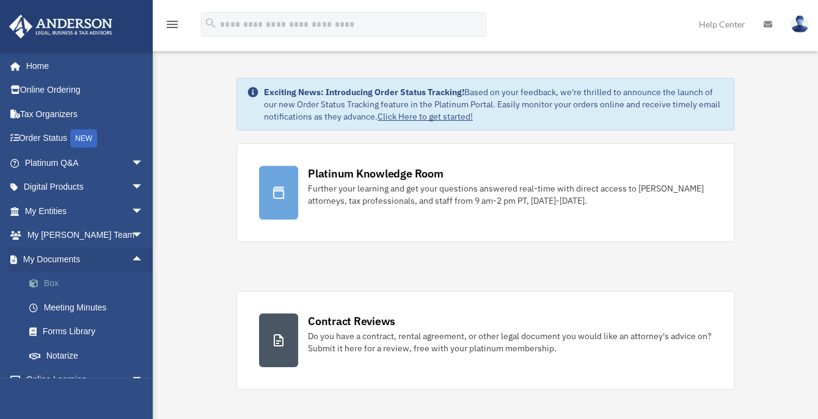
click at [65, 281] on link "Box" at bounding box center [89, 284] width 145 height 24
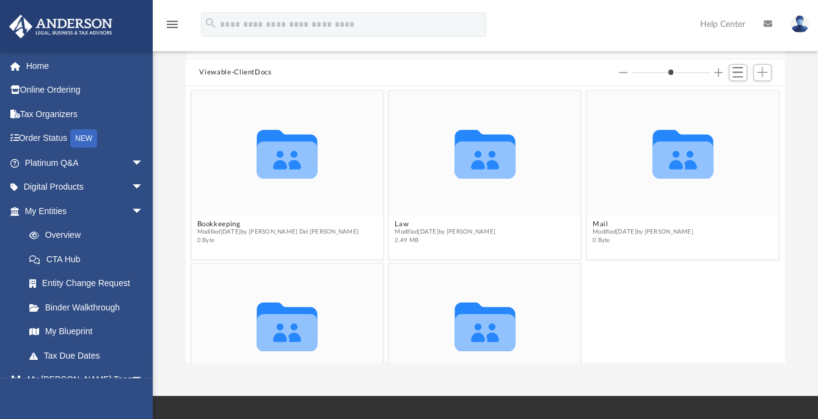
scroll to position [73, 0]
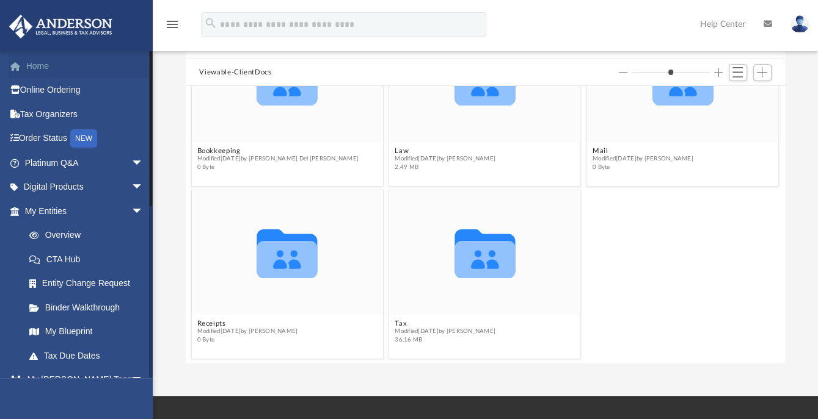
click at [34, 65] on link "Home" at bounding box center [85, 66] width 153 height 24
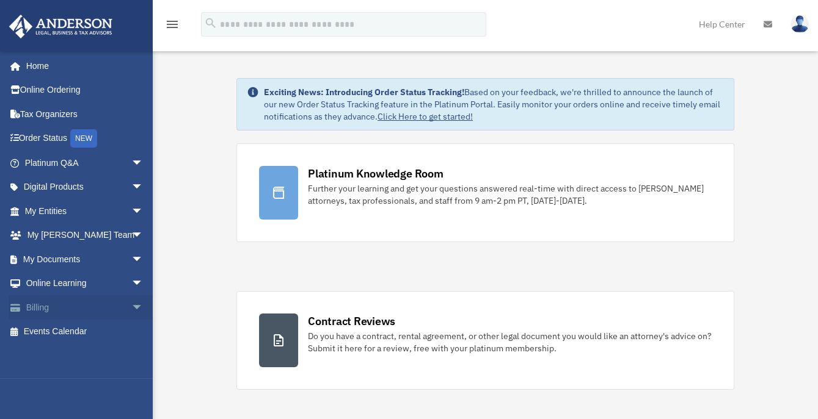
click at [37, 306] on link "Billing arrow_drop_down" at bounding box center [85, 308] width 153 height 24
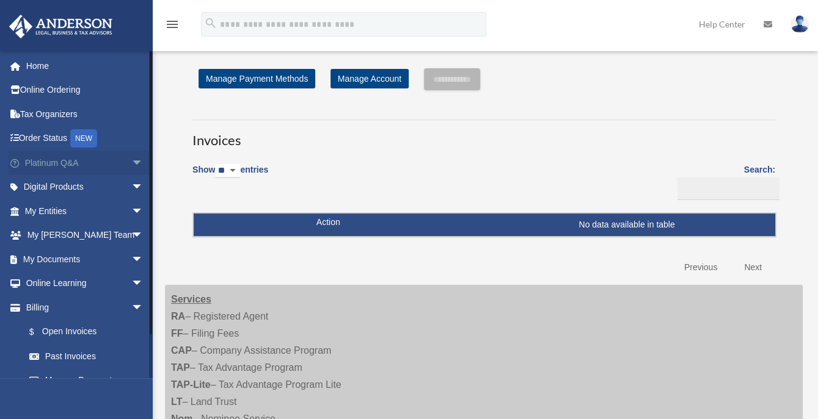
click at [131, 159] on span "arrow_drop_down" at bounding box center [143, 163] width 24 height 25
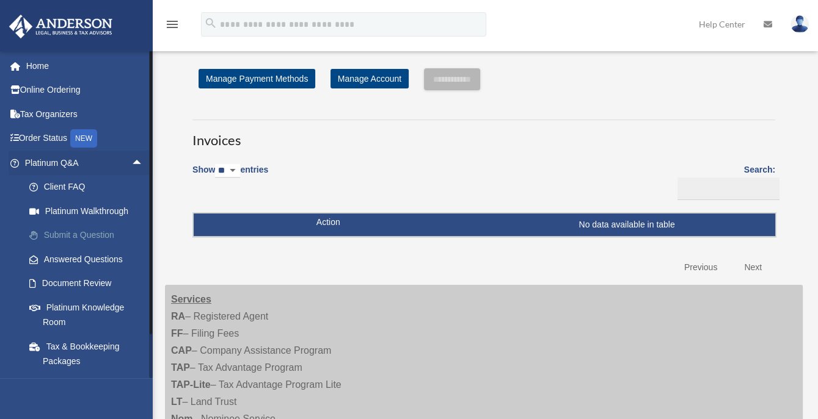
click at [86, 237] on link "Submit a Question" at bounding box center [89, 235] width 145 height 24
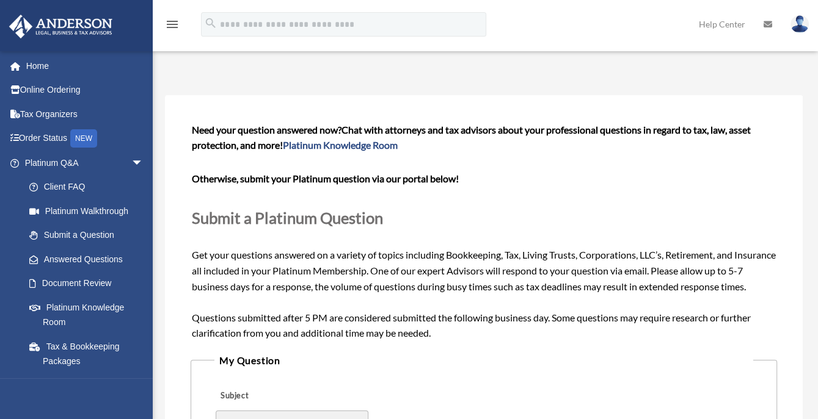
scroll to position [367, 0]
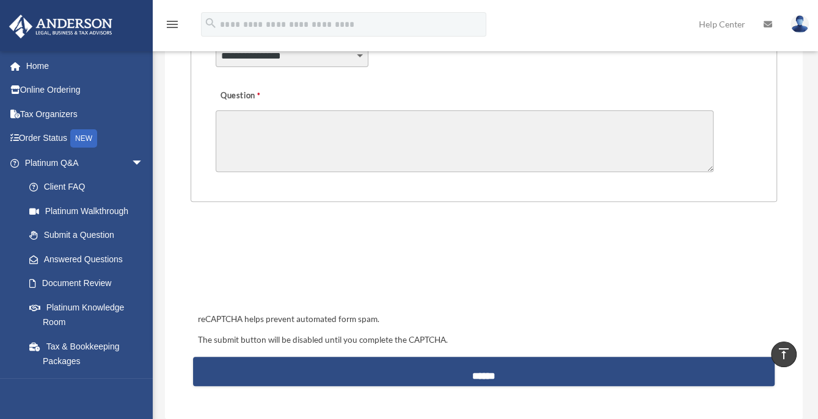
click at [359, 56] on select "**********" at bounding box center [292, 55] width 153 height 23
select select "******"
click at [216, 44] on select "**********" at bounding box center [292, 55] width 153 height 23
click at [231, 119] on textarea "Question" at bounding box center [465, 142] width 498 height 62
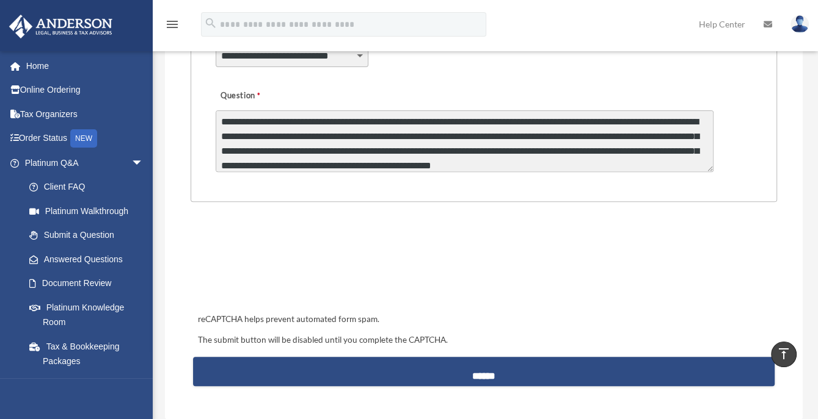
scroll to position [16, 0]
click at [419, 164] on textarea "**********" at bounding box center [465, 142] width 498 height 62
type textarea "**********"
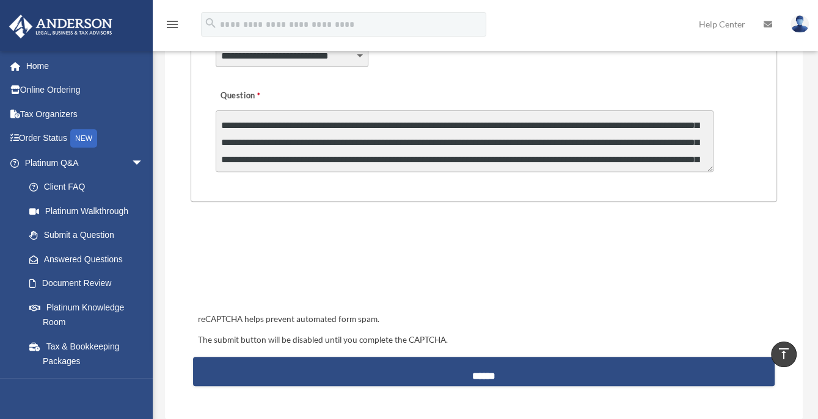
scroll to position [17, 0]
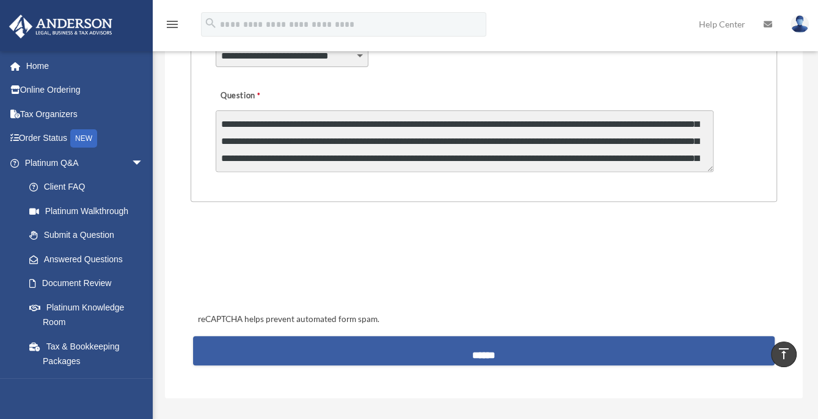
click at [482, 351] on input "******" at bounding box center [484, 350] width 582 height 29
